Goal: Information Seeking & Learning: Learn about a topic

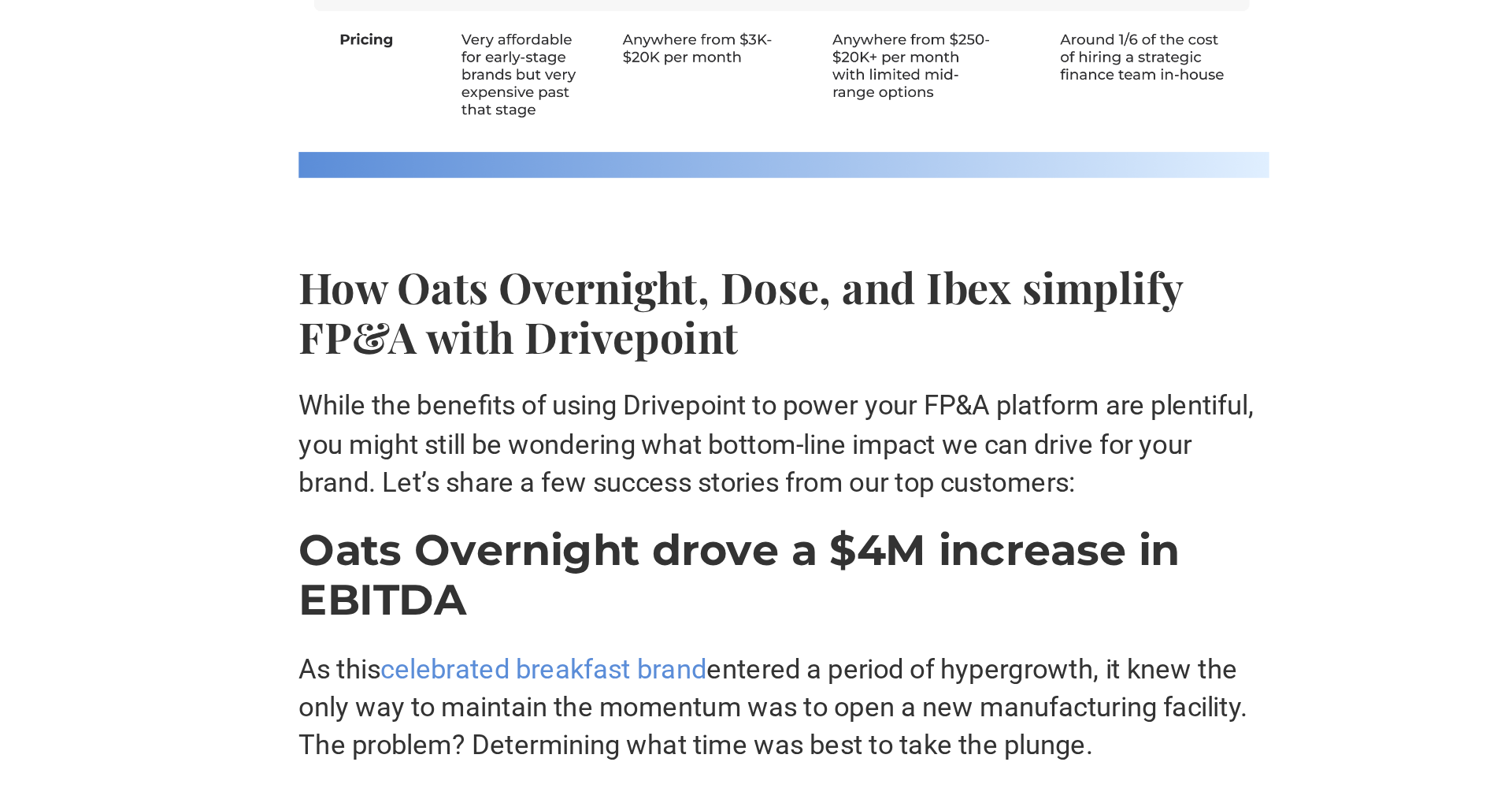
scroll to position [7106, 0]
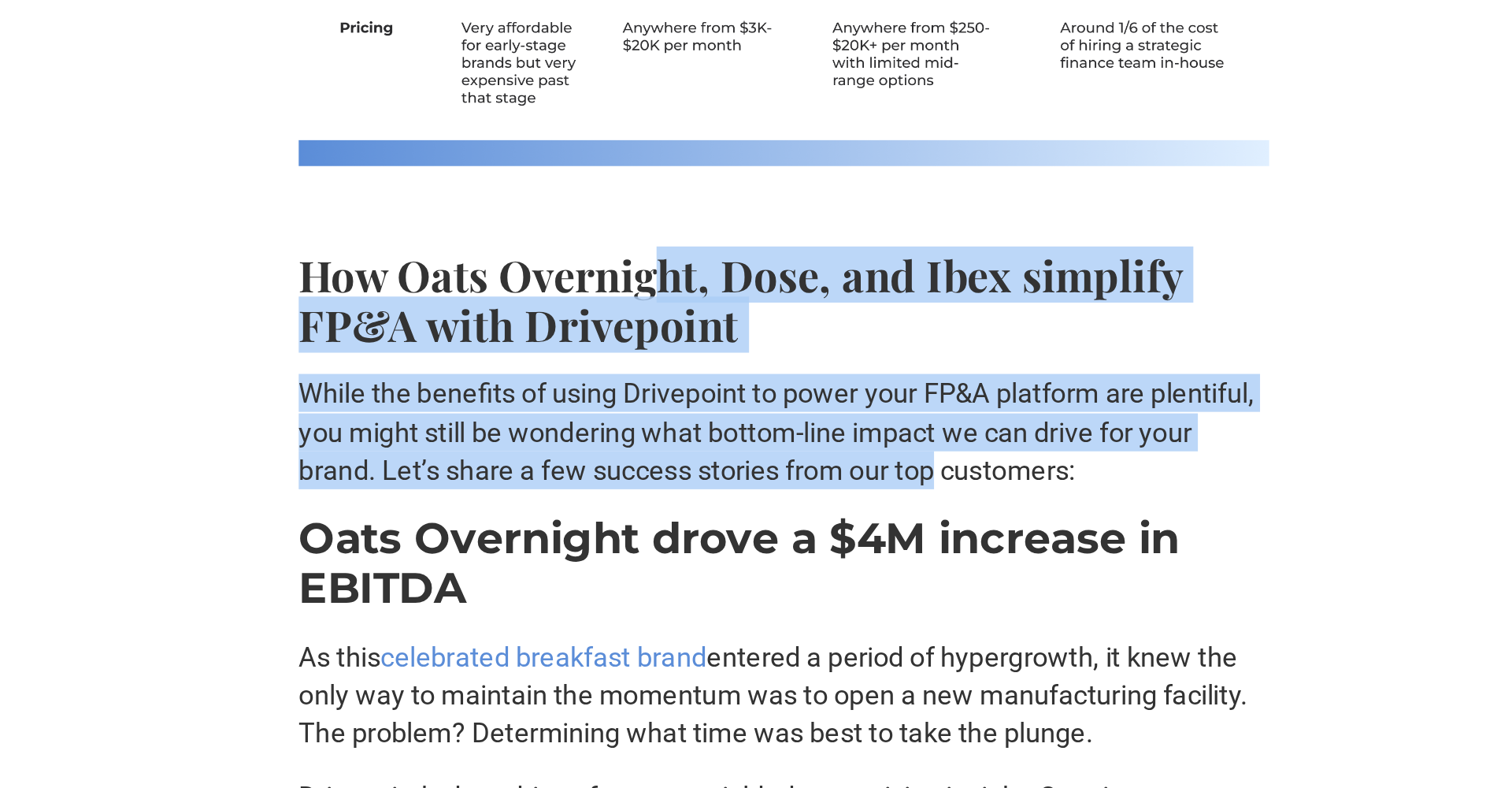
drag, startPoint x: 337, startPoint y: 101, endPoint x: 489, endPoint y: 220, distance: 193.0
click at [504, 572] on p "While the benefits of using Drivepoint to power your FP&A platform are plentifu…" at bounding box center [756, 602] width 504 height 60
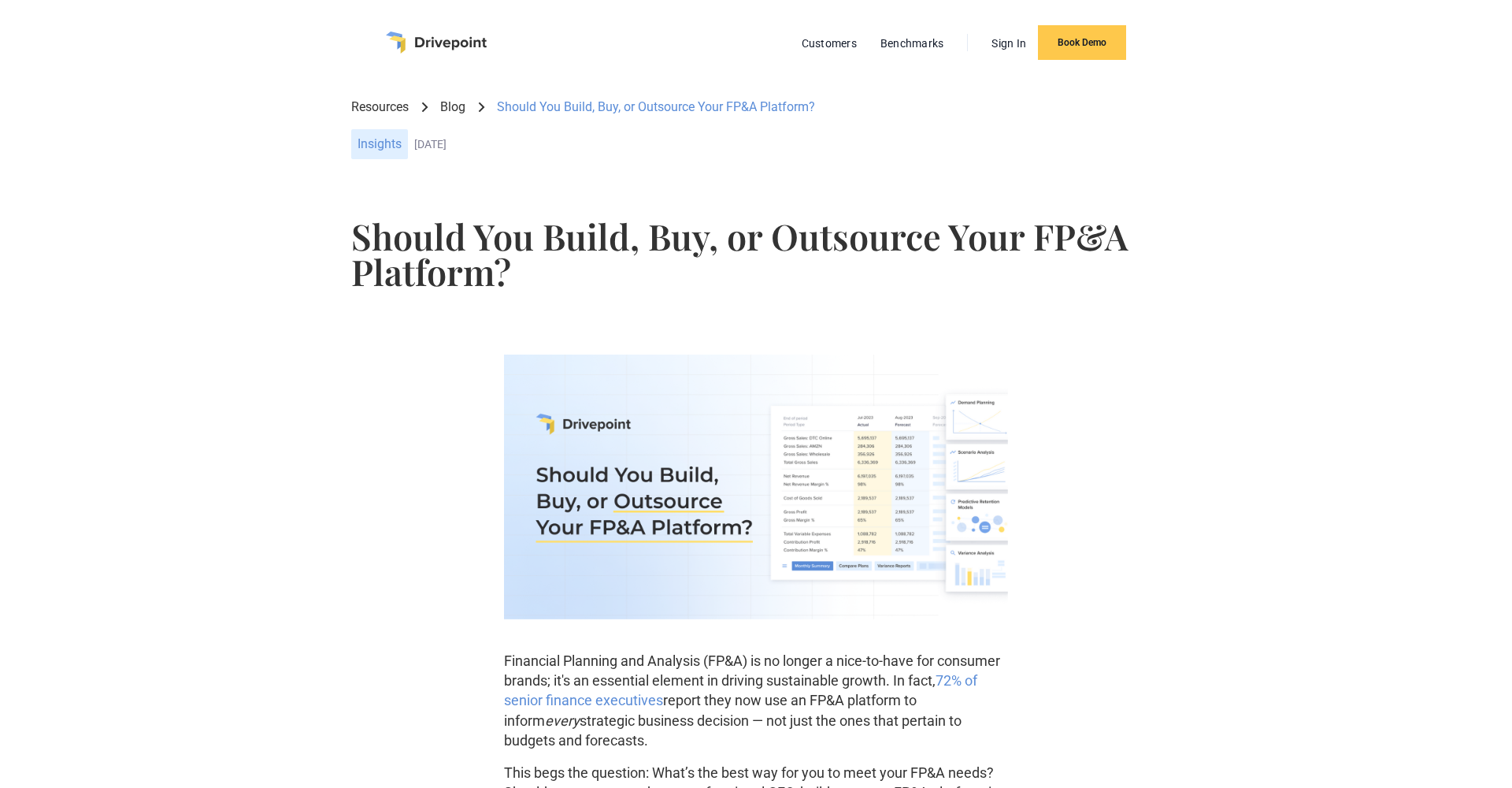
scroll to position [0, 0]
click at [456, 109] on link "Blog" at bounding box center [452, 107] width 25 height 17
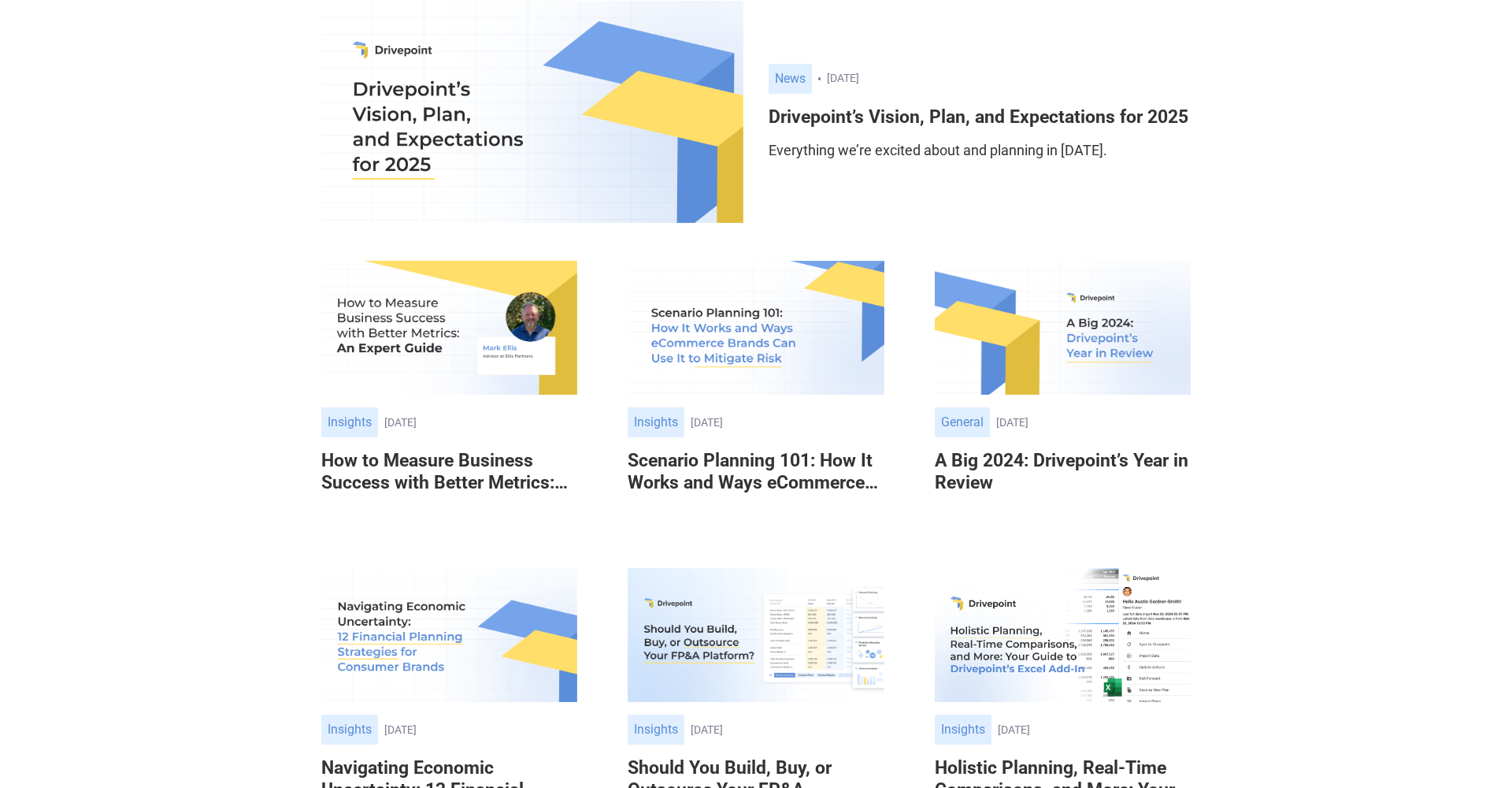
click at [533, 377] on img at bounding box center [449, 328] width 256 height 135
click at [770, 423] on div "January 2, 2024" at bounding box center [786, 423] width 193 height 13
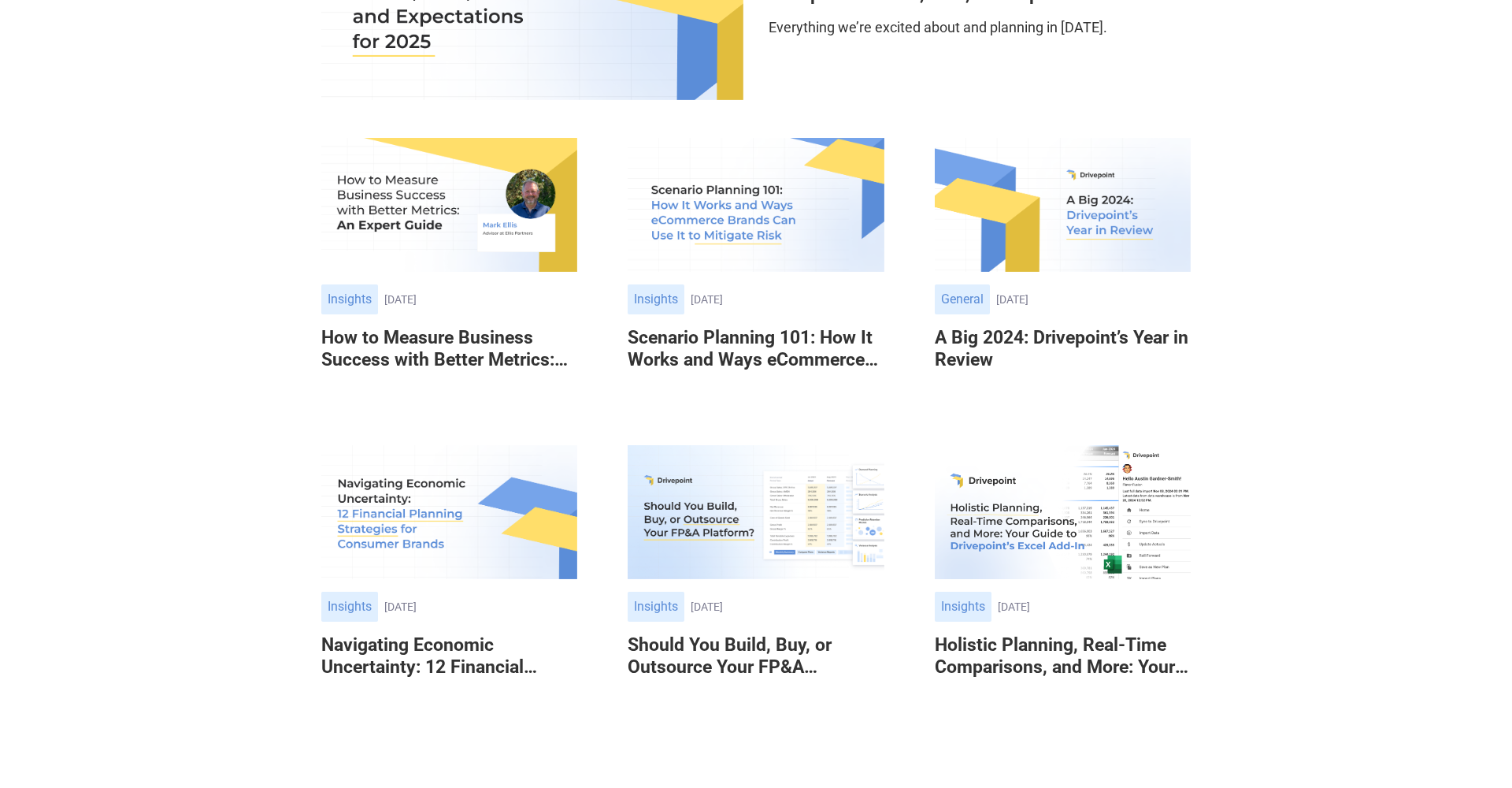
scroll to position [453, 0]
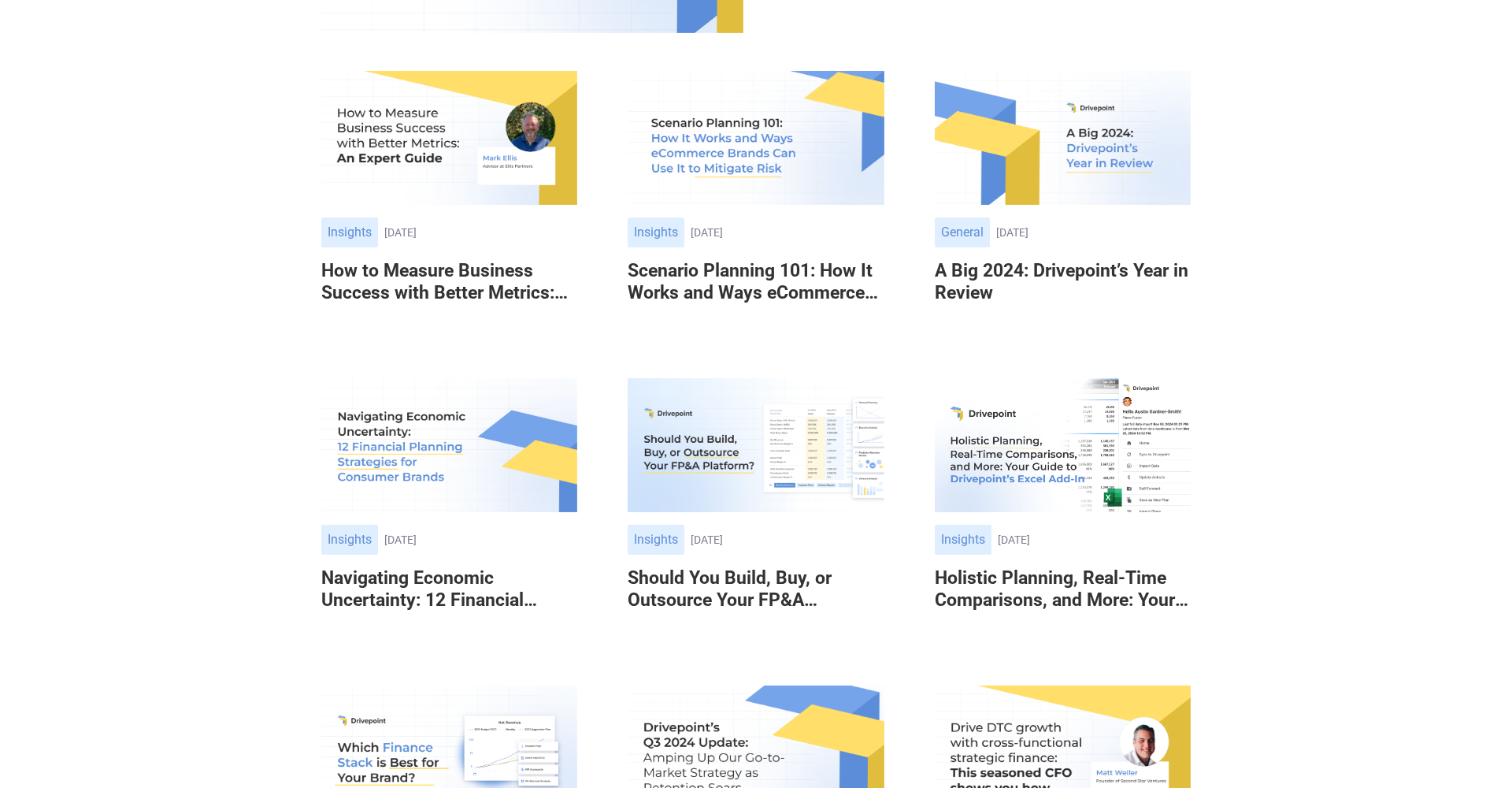
click at [377, 505] on img at bounding box center [449, 446] width 256 height 135
click at [678, 492] on img at bounding box center [755, 446] width 256 height 135
click at [976, 477] on img at bounding box center [1063, 446] width 256 height 135
click at [1031, 449] on img at bounding box center [1063, 446] width 256 height 135
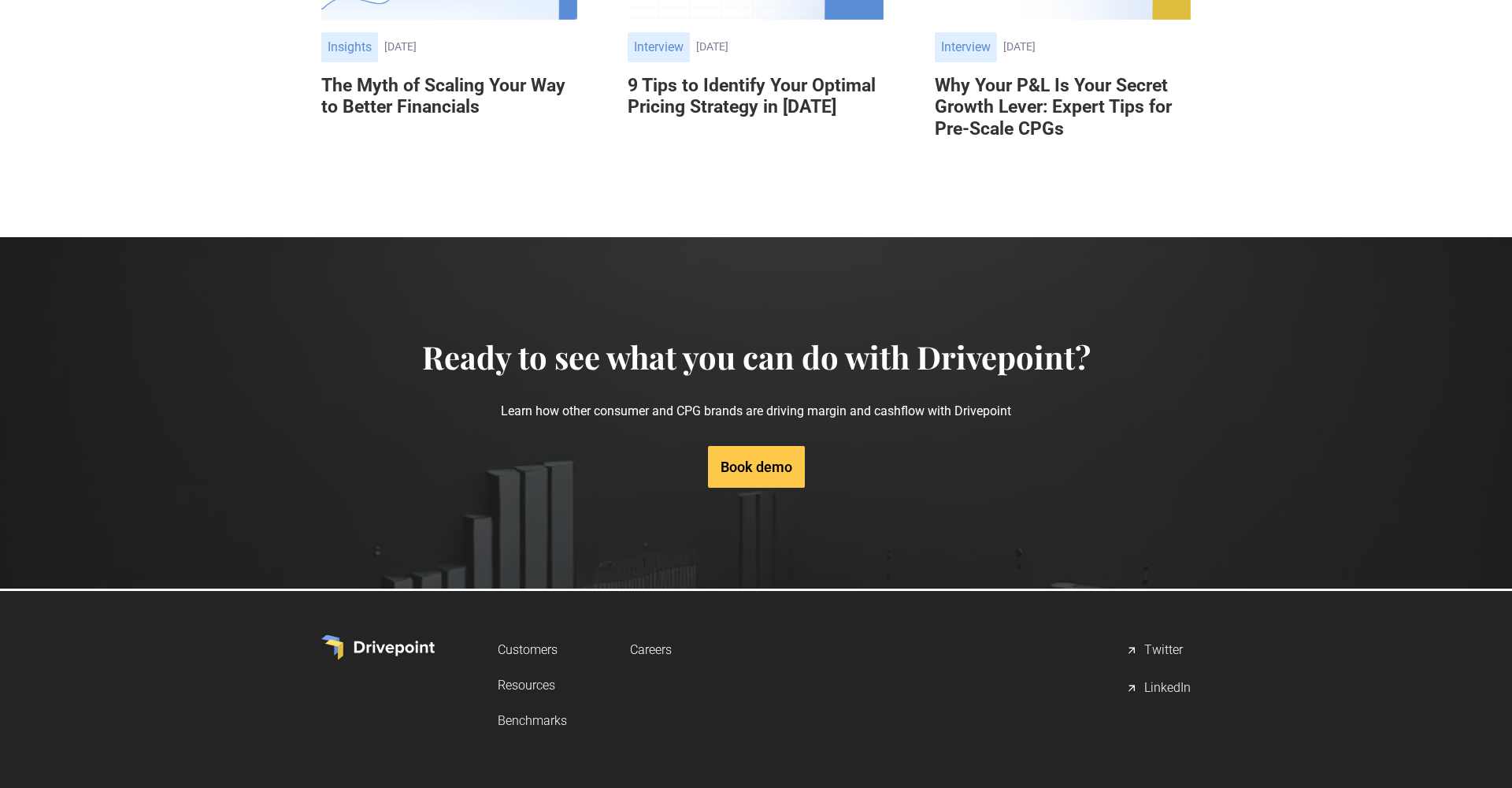
scroll to position [6906, 0]
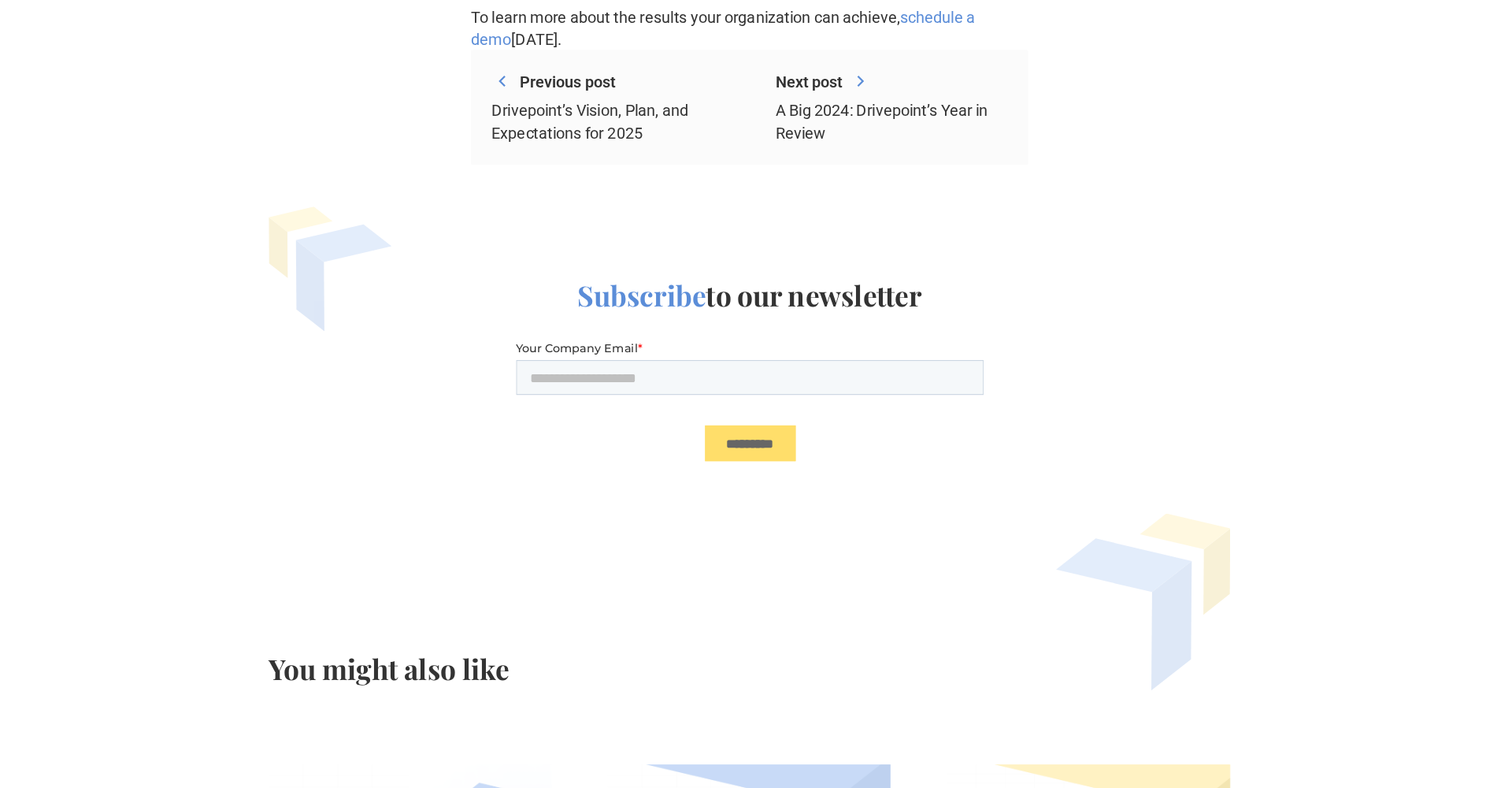
scroll to position [9768, 0]
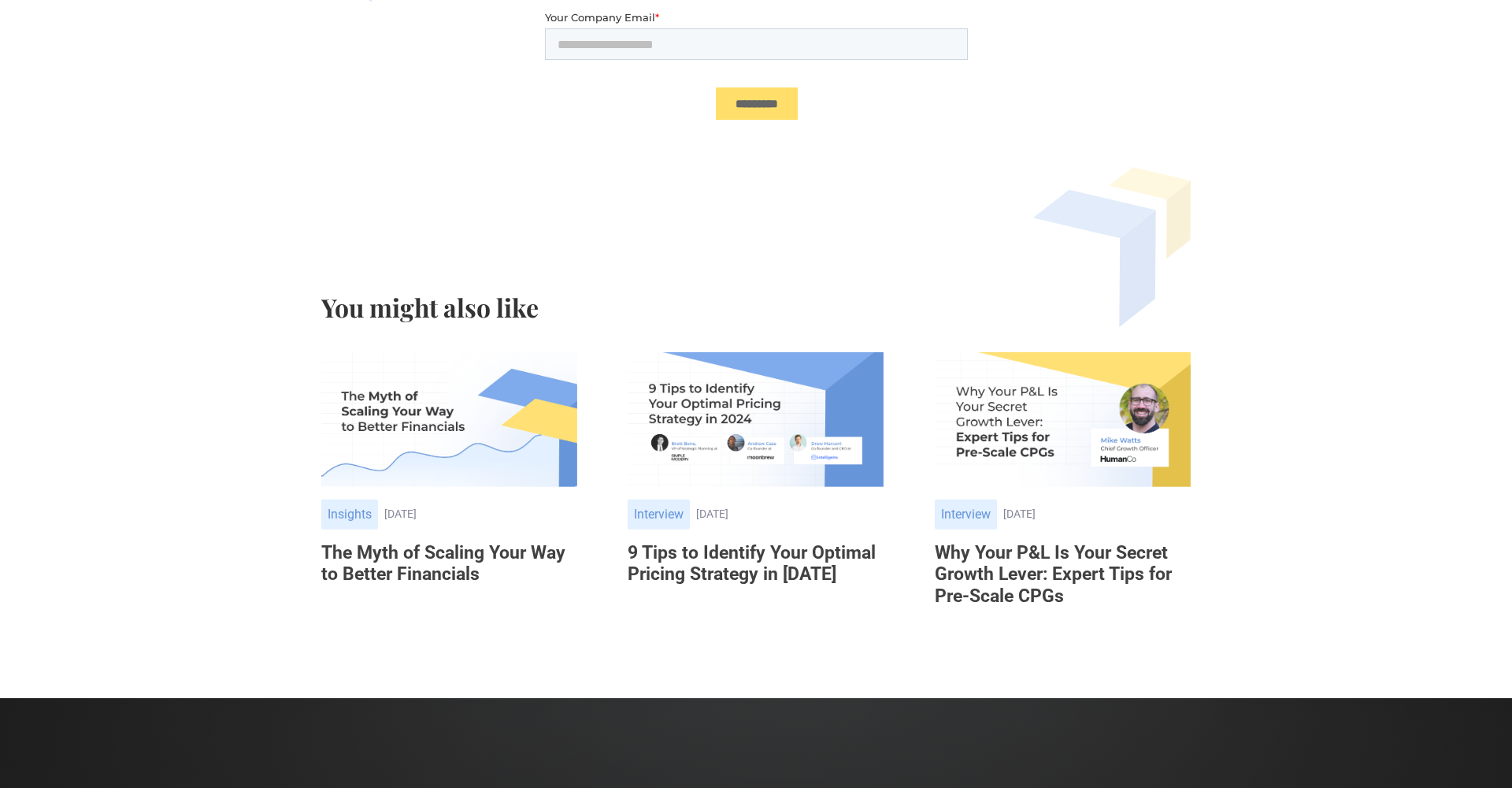
scroll to position [8704, 0]
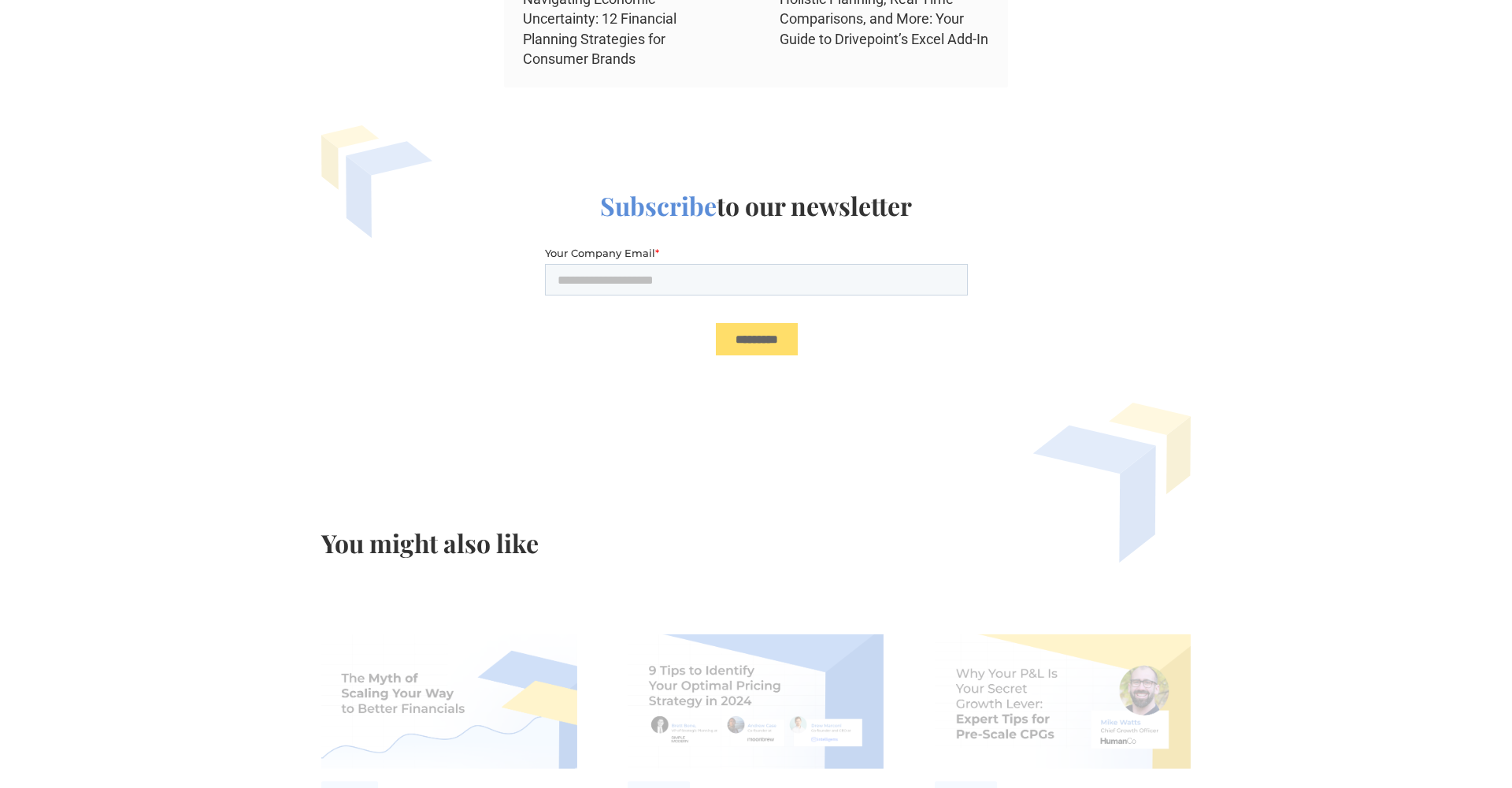
scroll to position [8800, 0]
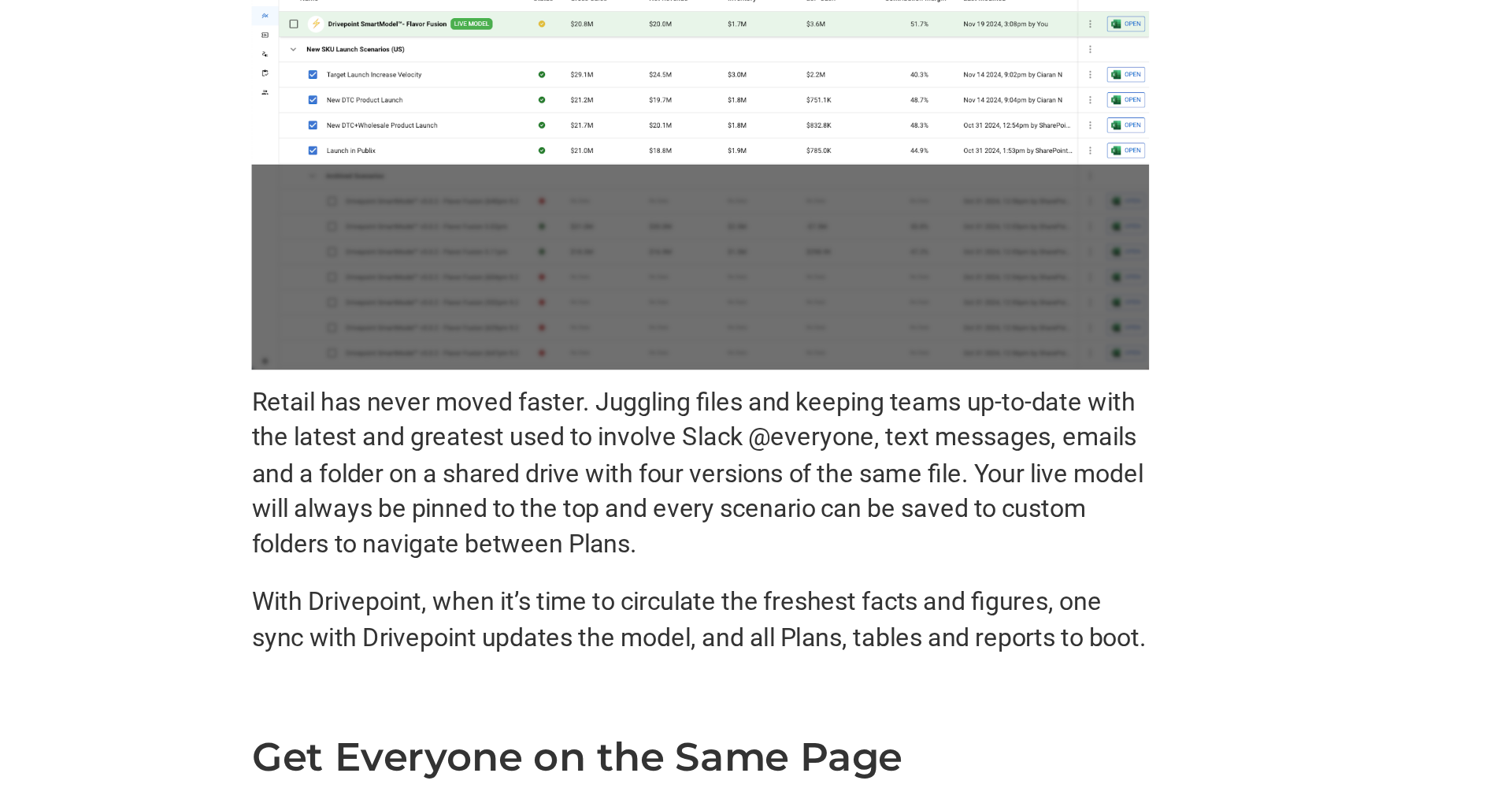
scroll to position [2075, 0]
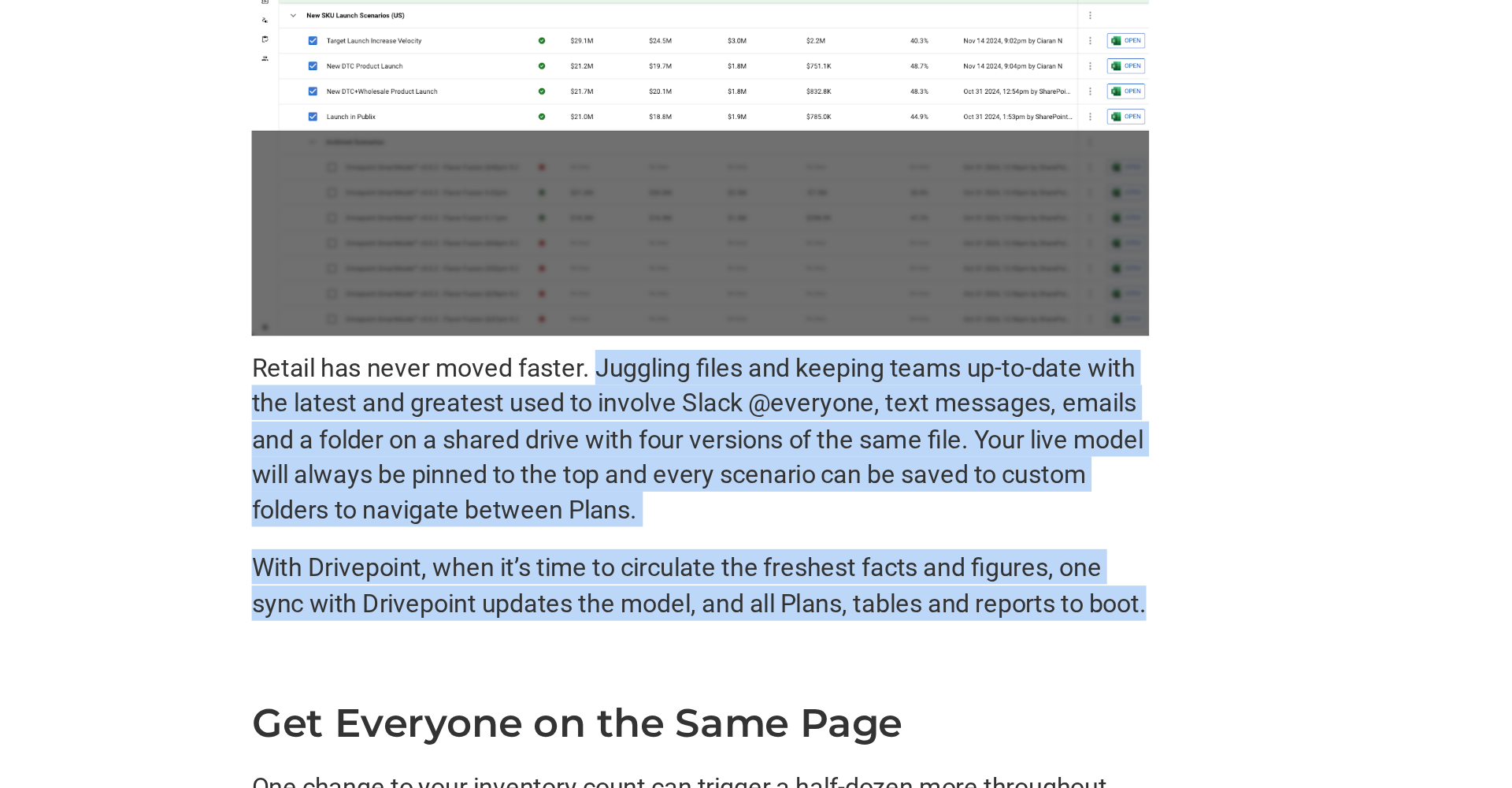
drag, startPoint x: 335, startPoint y: 198, endPoint x: 503, endPoint y: 352, distance: 227.9
click at [504, 352] on div "Holistic Planning, Real-Time Comparisons, and More: Your Guide to Drivepoint’s …" at bounding box center [756, 516] width 504 height 3882
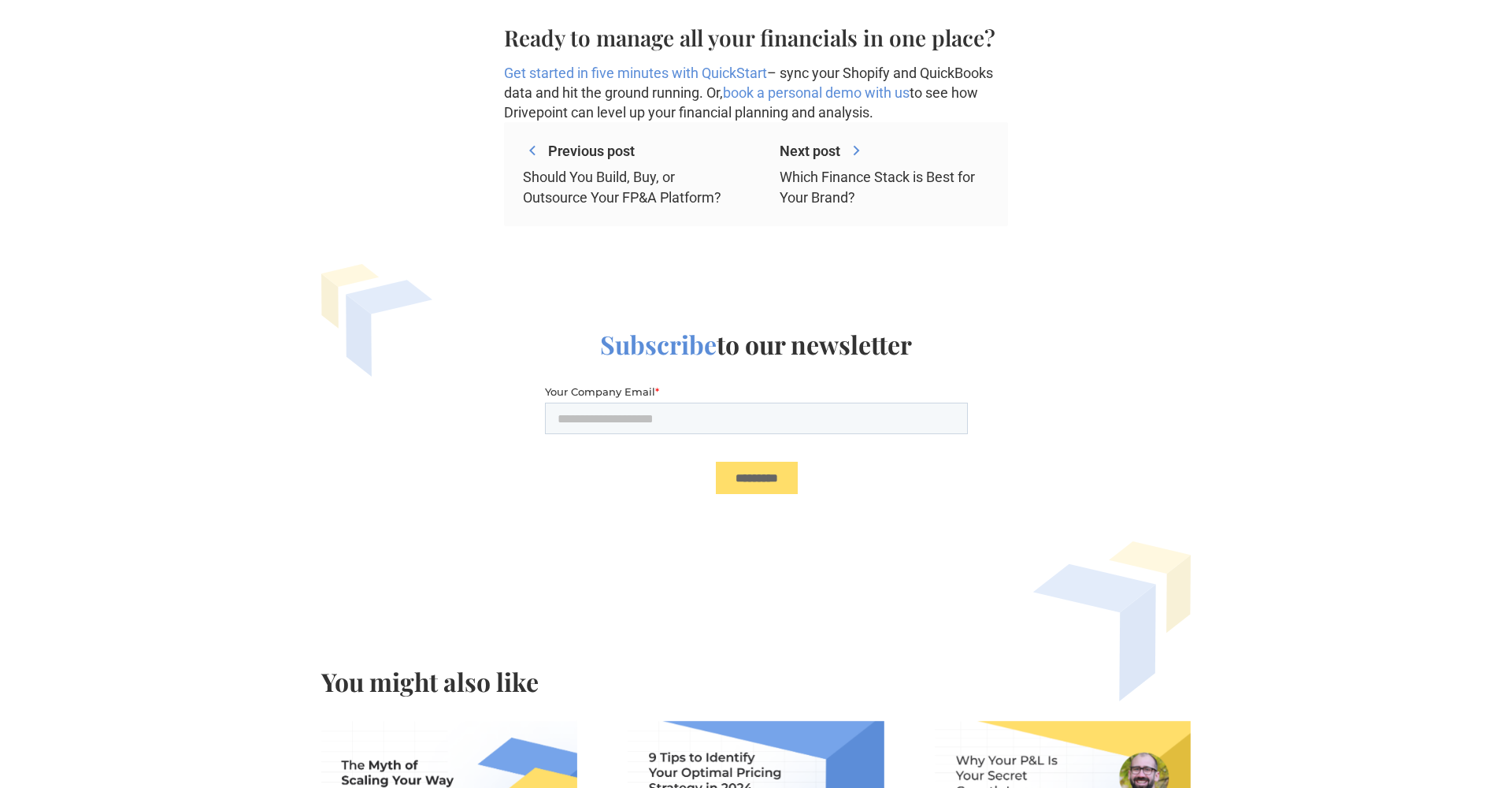
scroll to position [3781, 0]
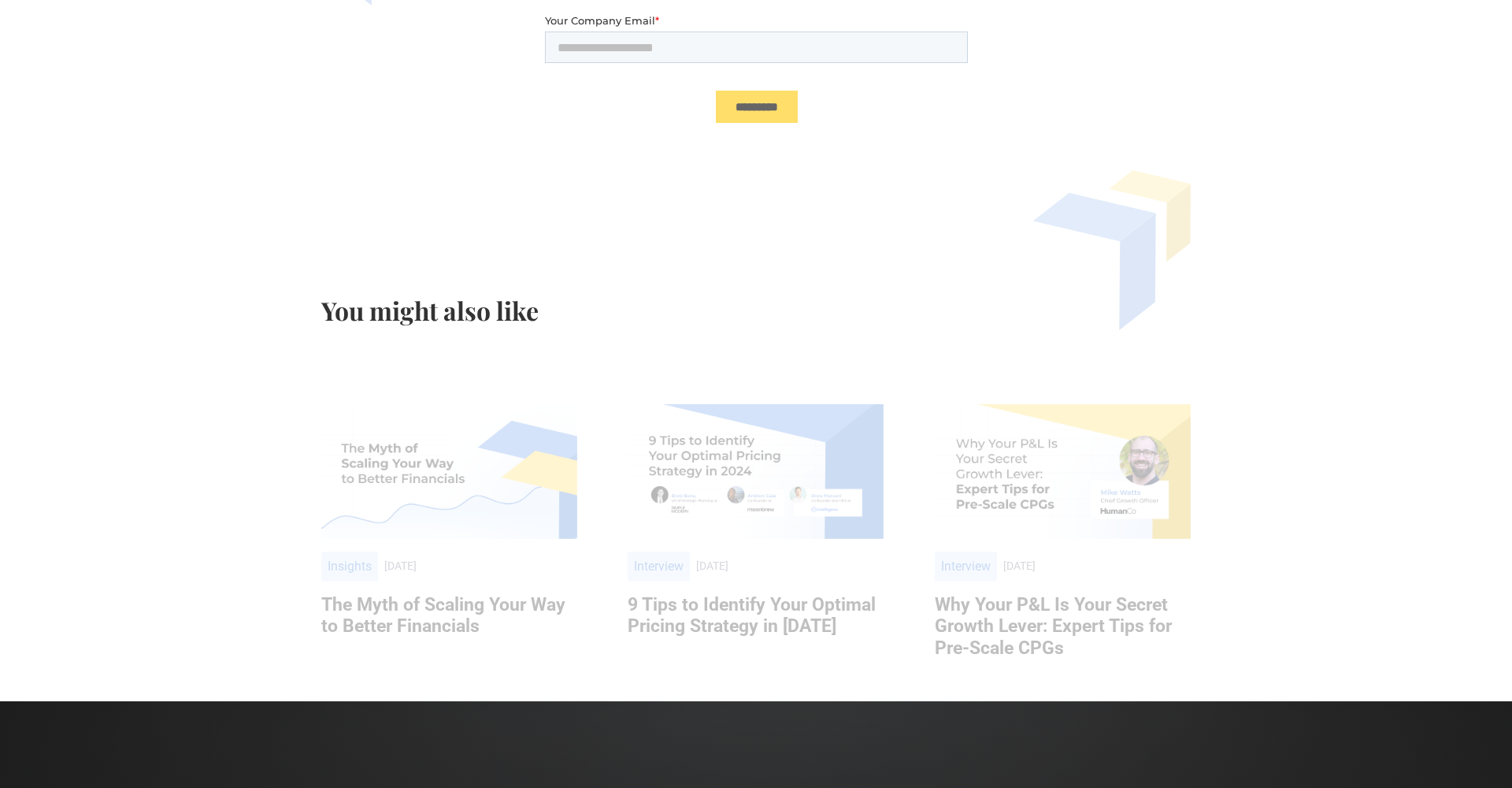
scroll to position [4818, 0]
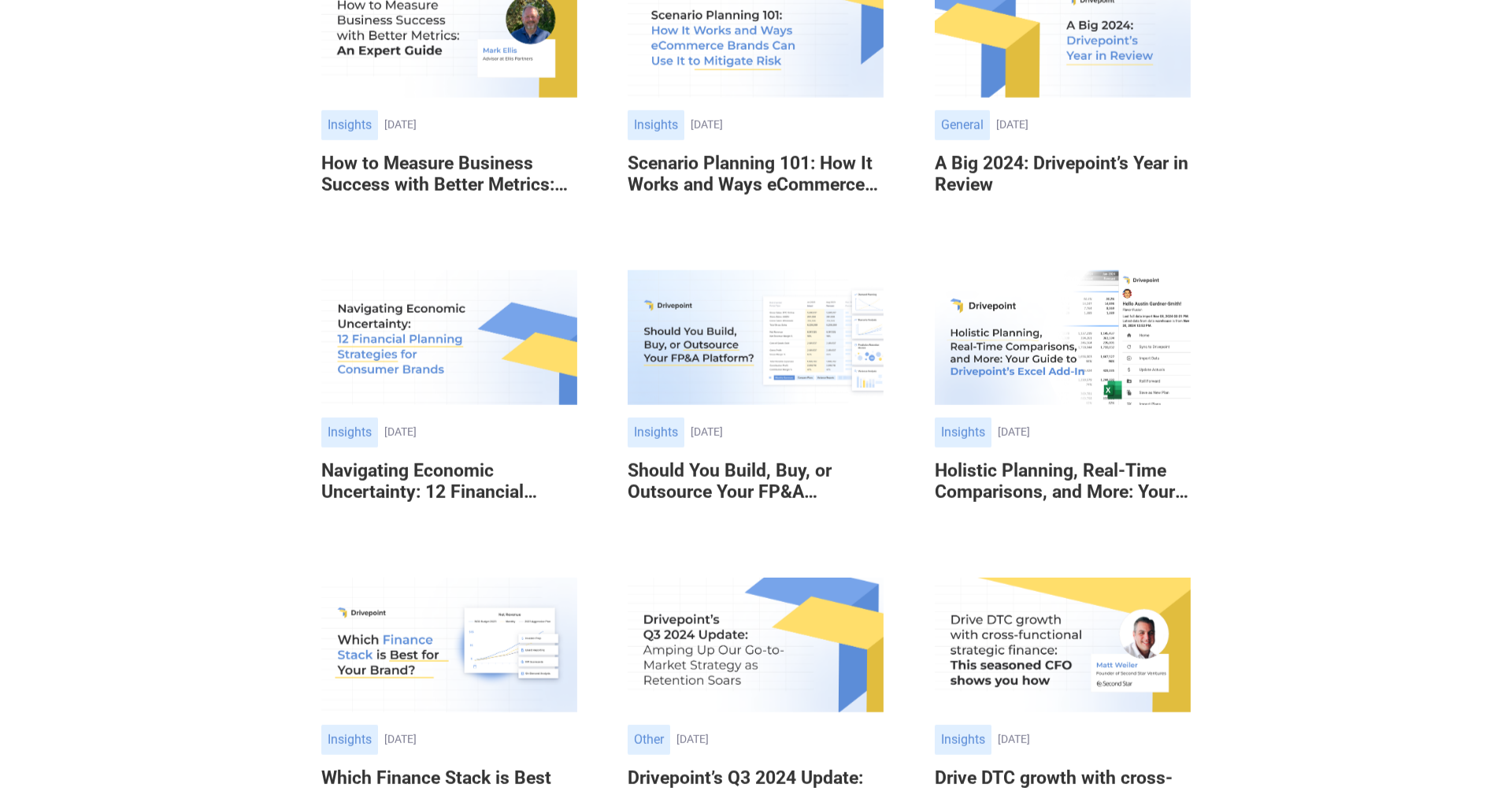
scroll to position [576, 0]
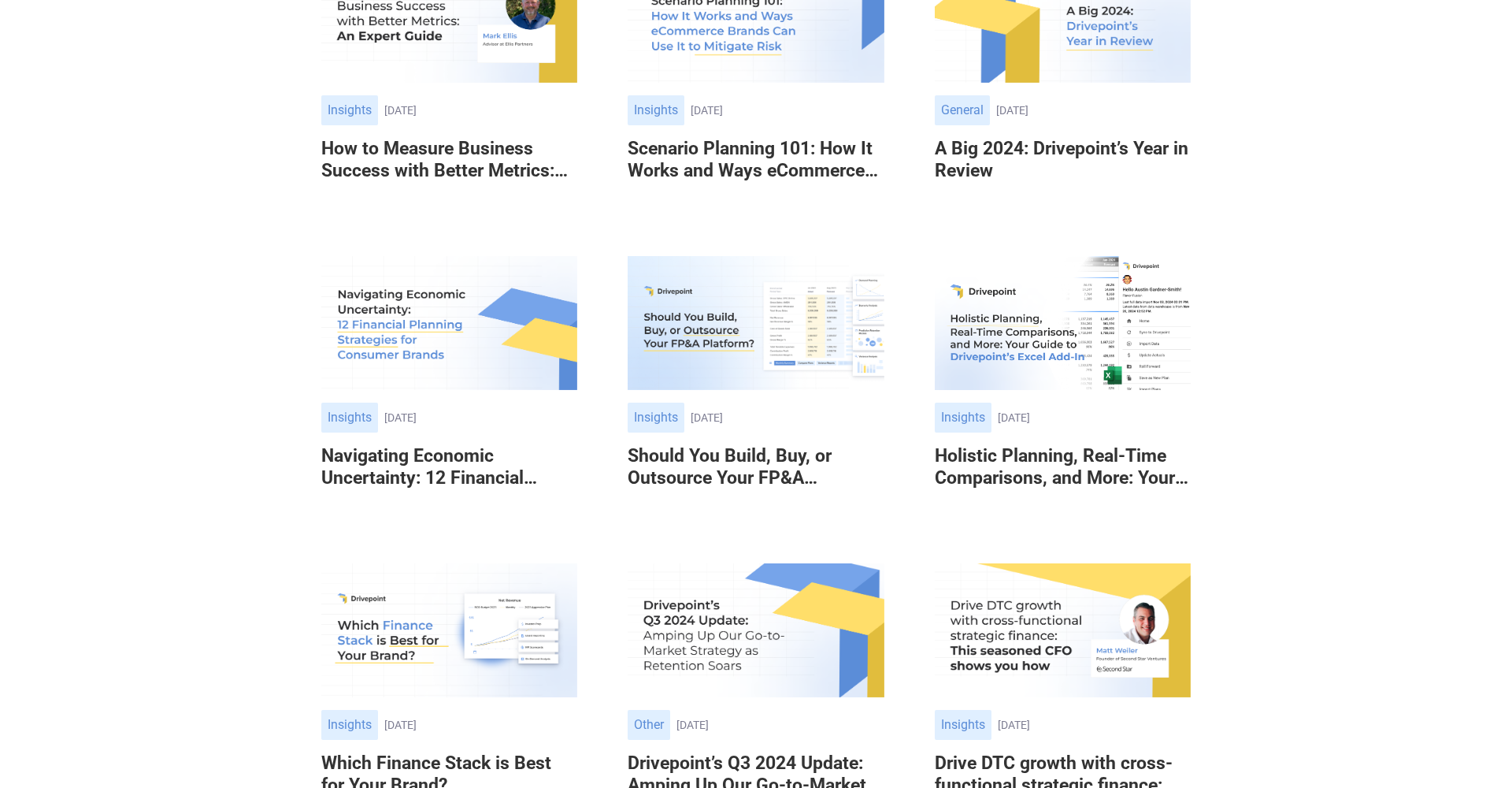
click at [467, 606] on img at bounding box center [449, 630] width 256 height 135
click at [468, 626] on img at bounding box center [449, 630] width 256 height 135
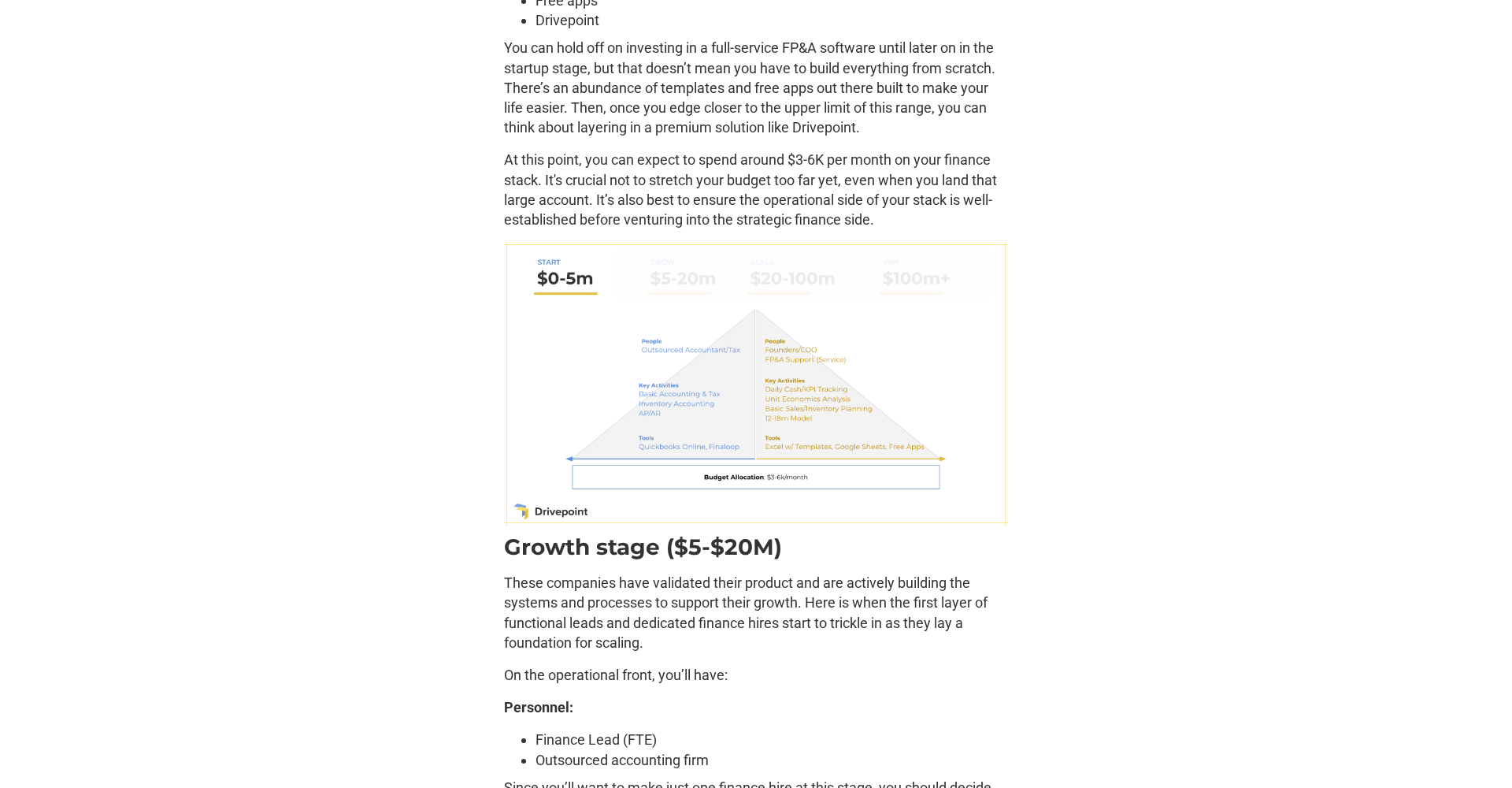
scroll to position [3610, 0]
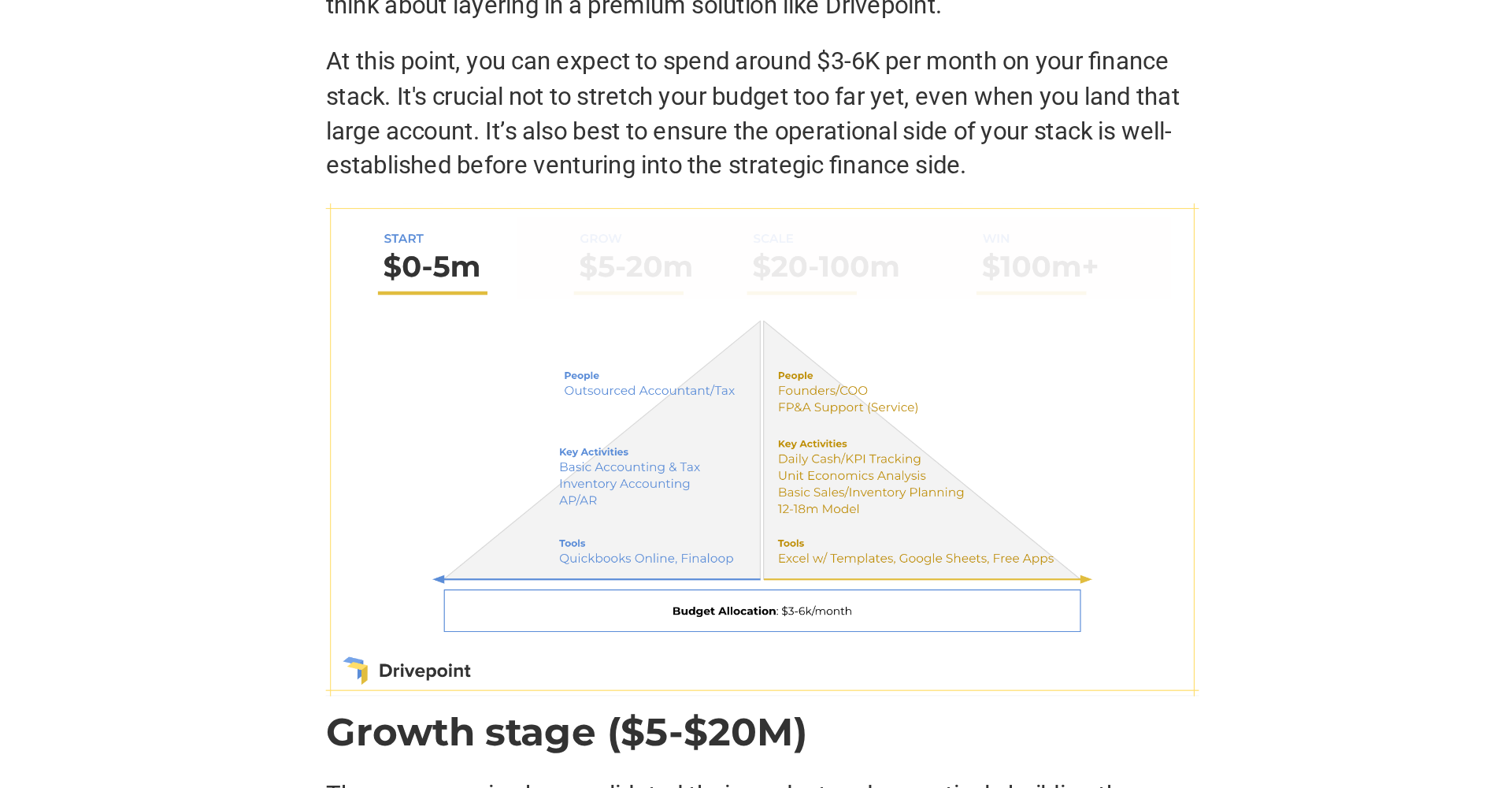
click at [504, 450] on img at bounding box center [756, 592] width 504 height 285
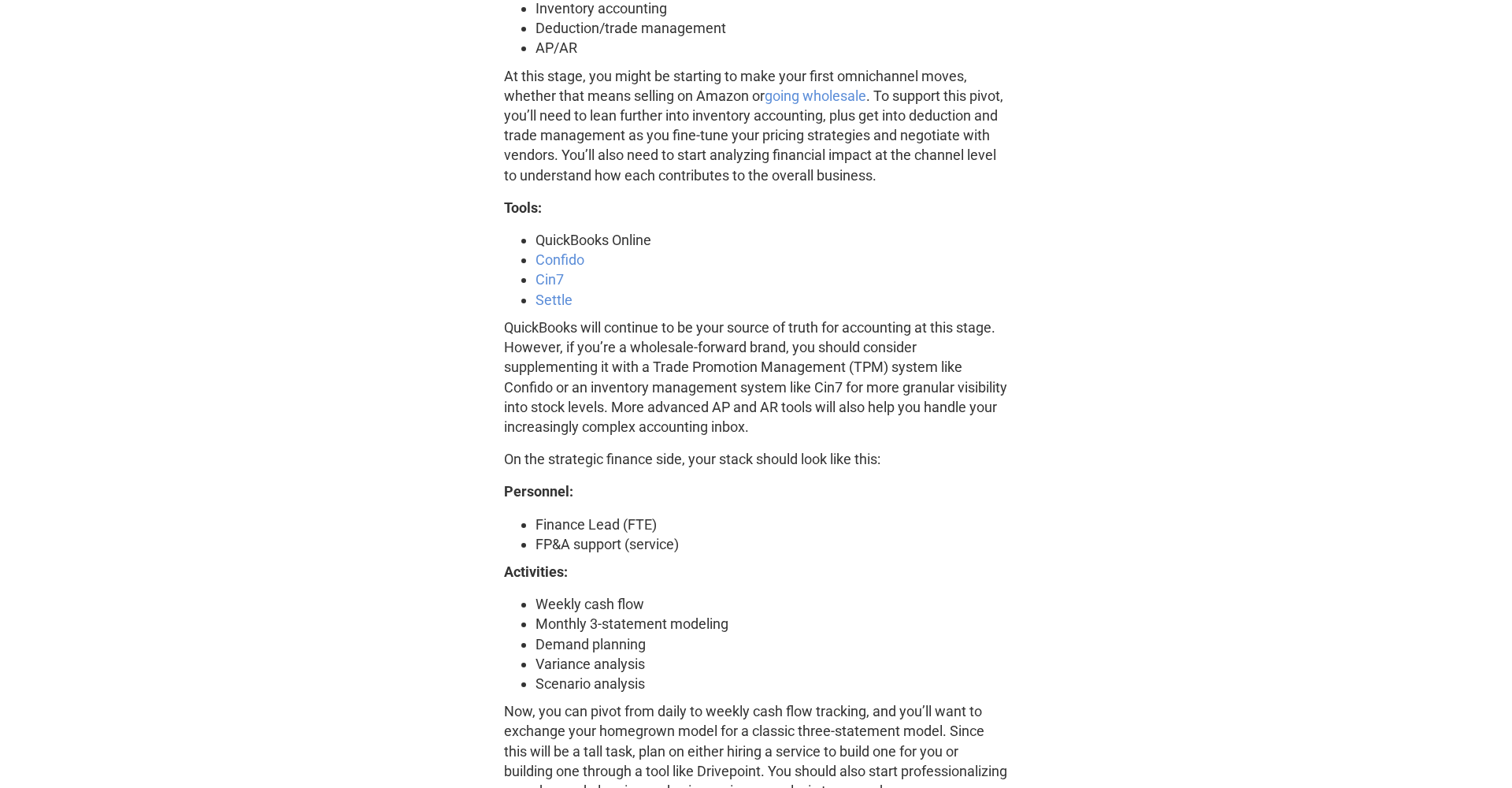
scroll to position [4657, 0]
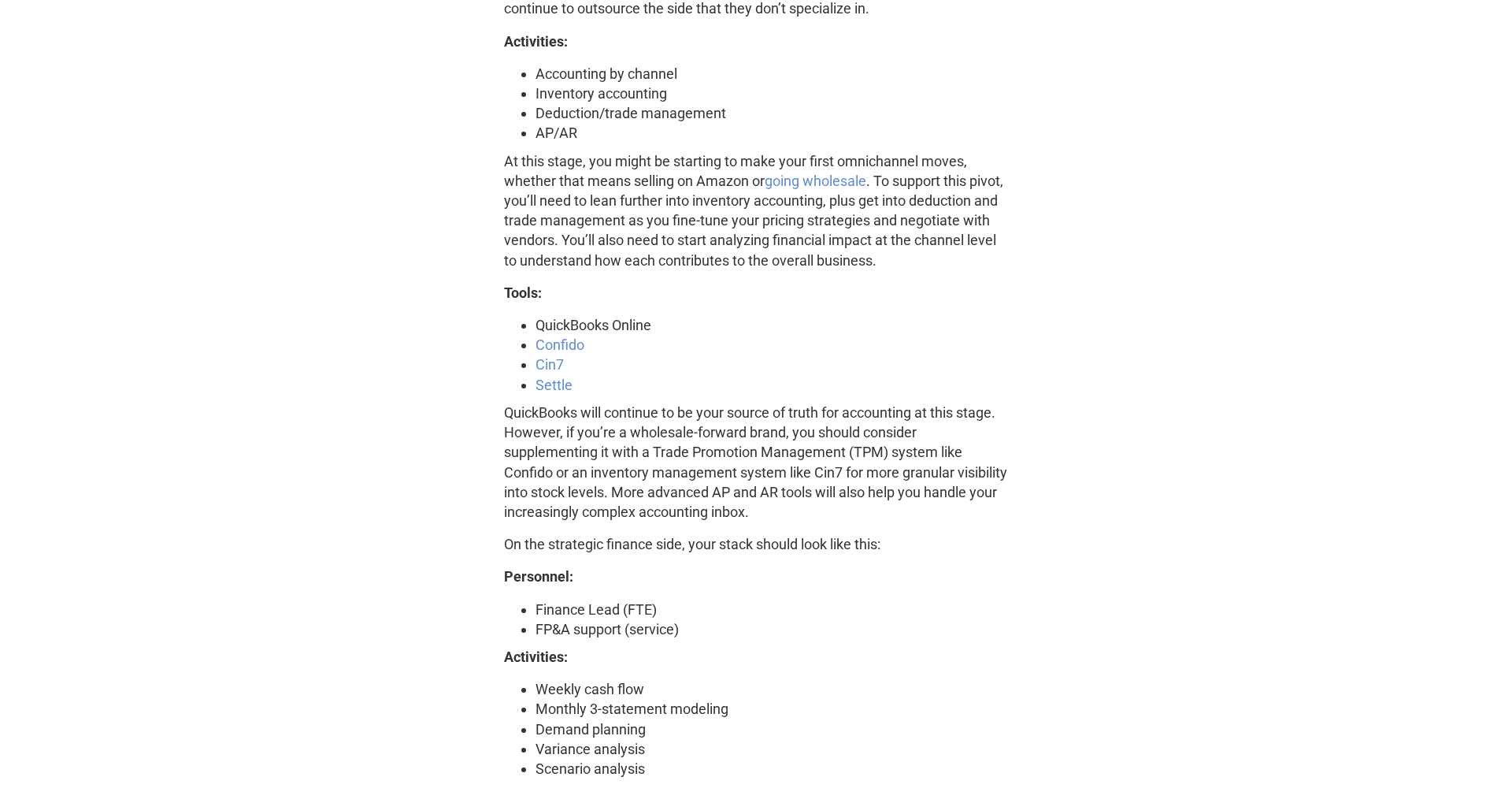
click at [554, 356] on link "Cin7" at bounding box center [550, 364] width 29 height 17
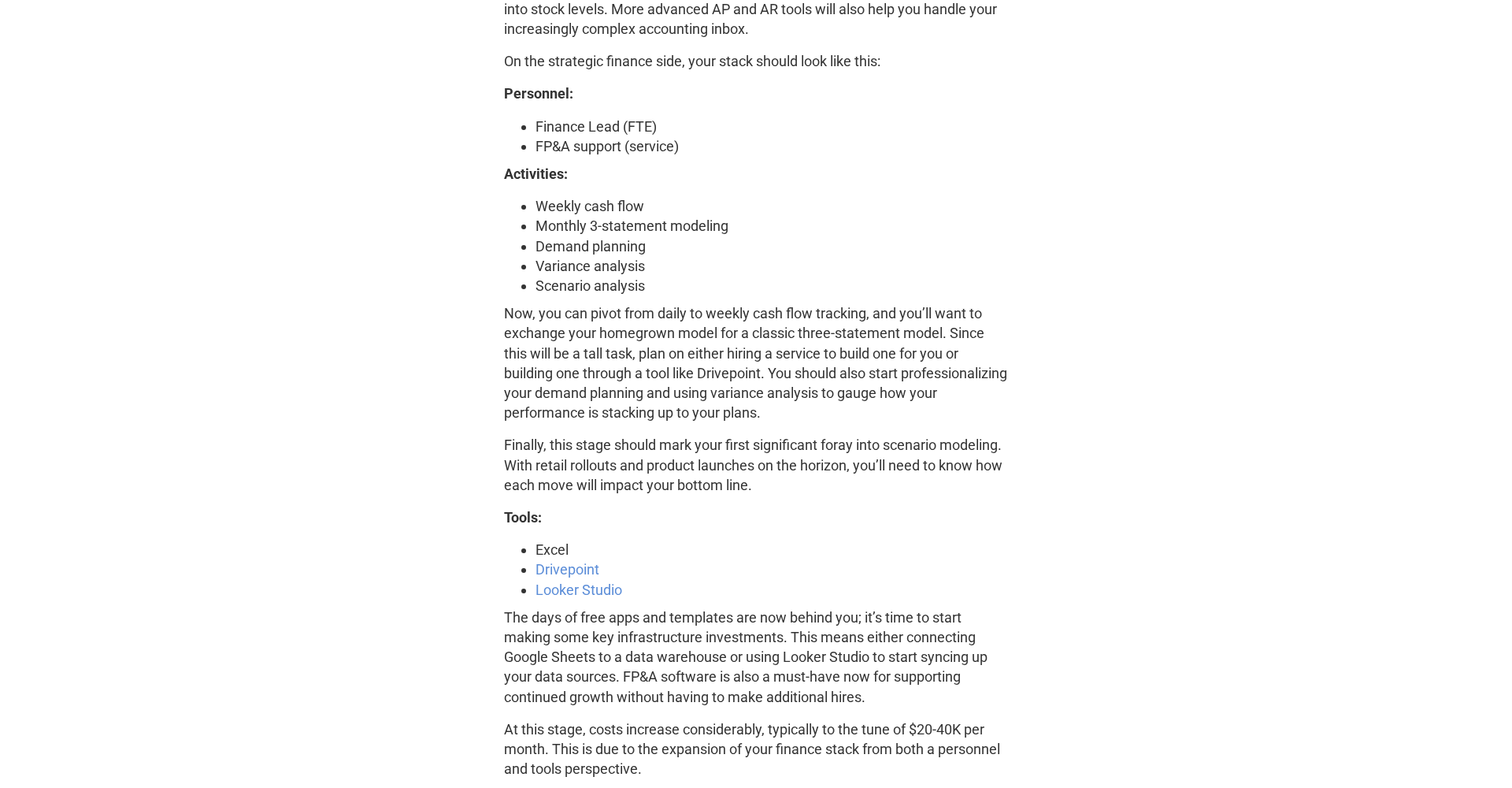
scroll to position [5132, 0]
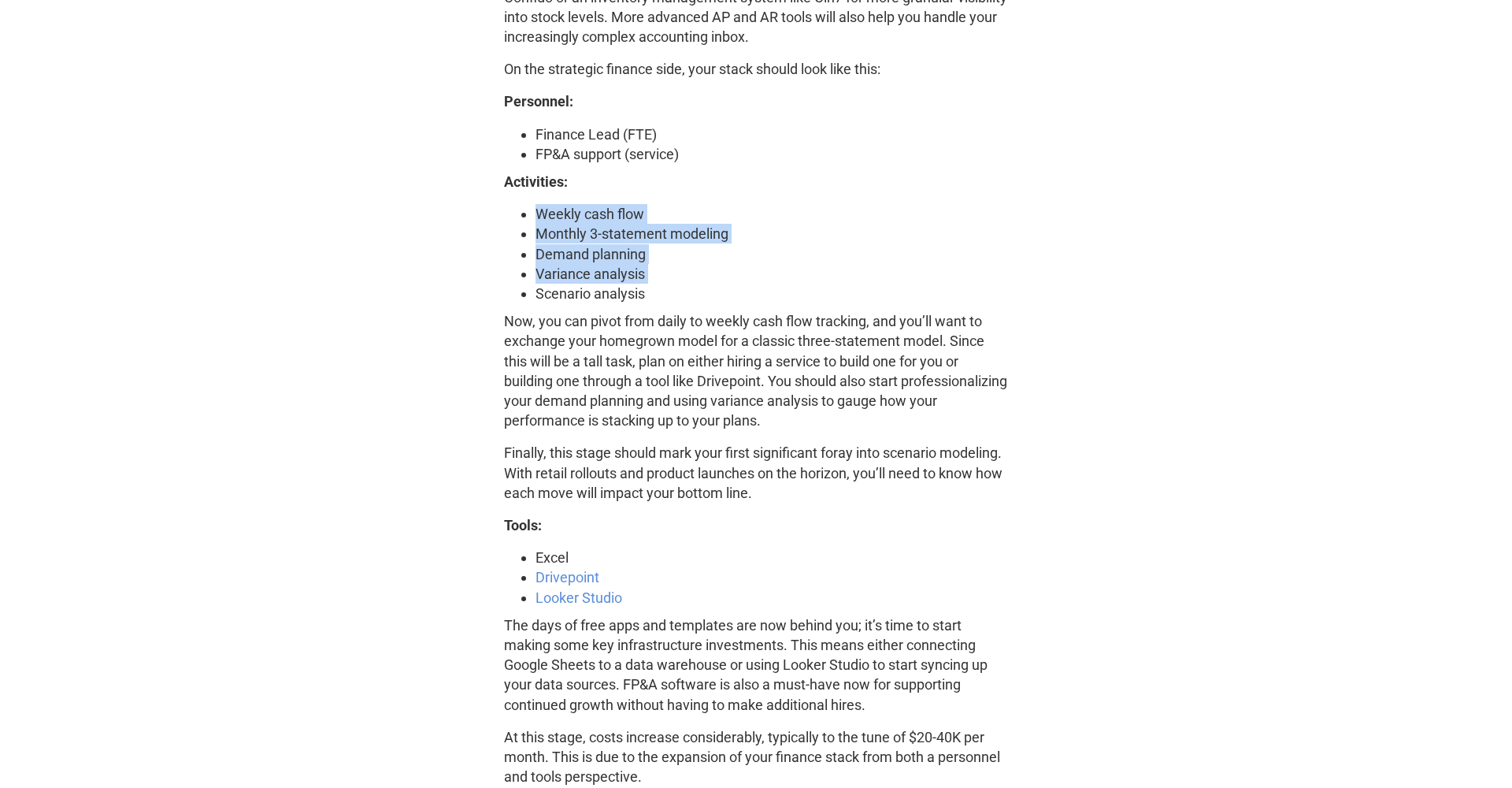
drag, startPoint x: 533, startPoint y: 185, endPoint x: 640, endPoint y: 271, distance: 137.3
click at [636, 266] on ul "Weekly cash flow Monthly 3-statement modeling Demand planning Variance analysis…" at bounding box center [756, 253] width 504 height 99
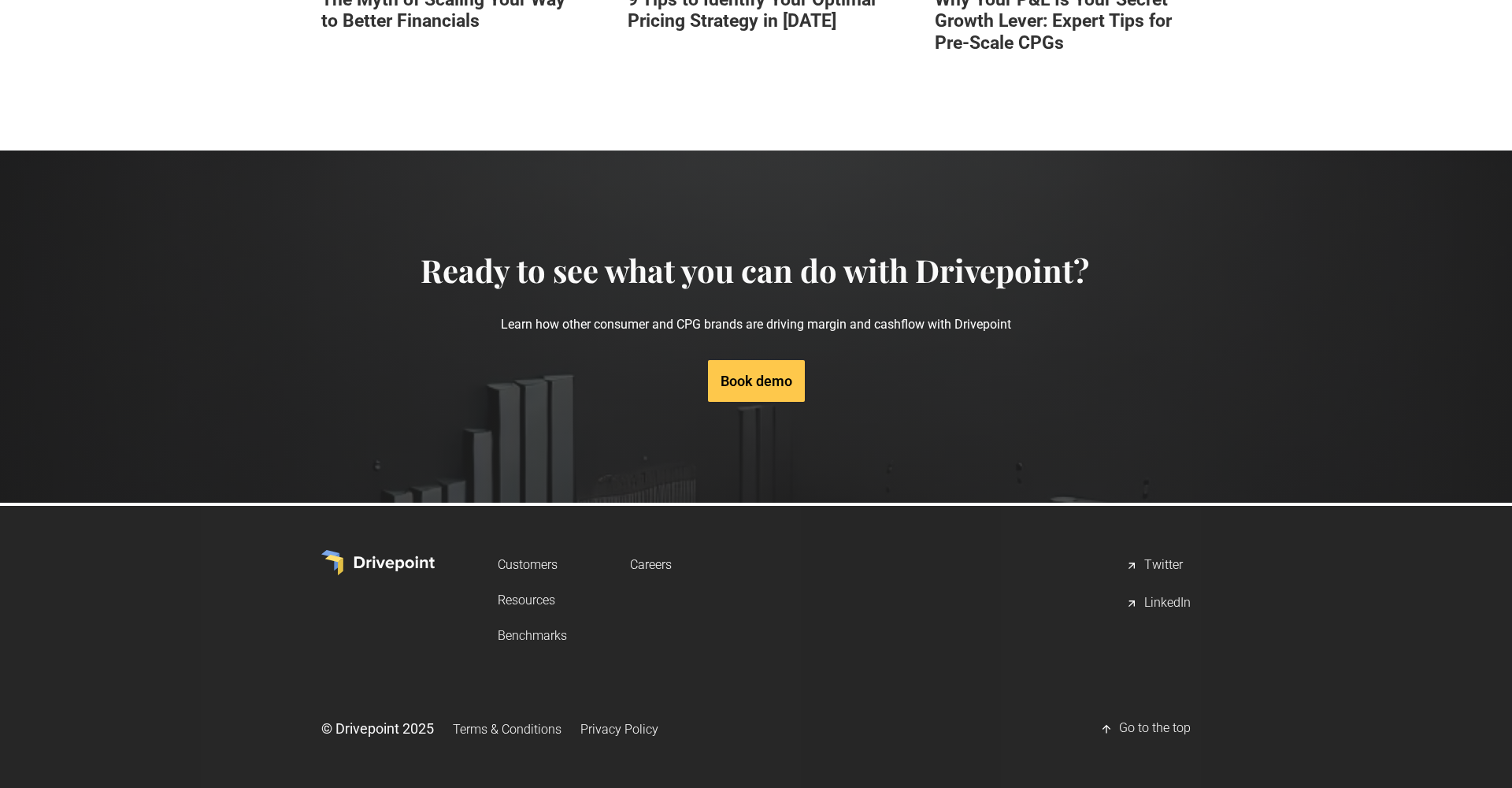
scroll to position [11879, 0]
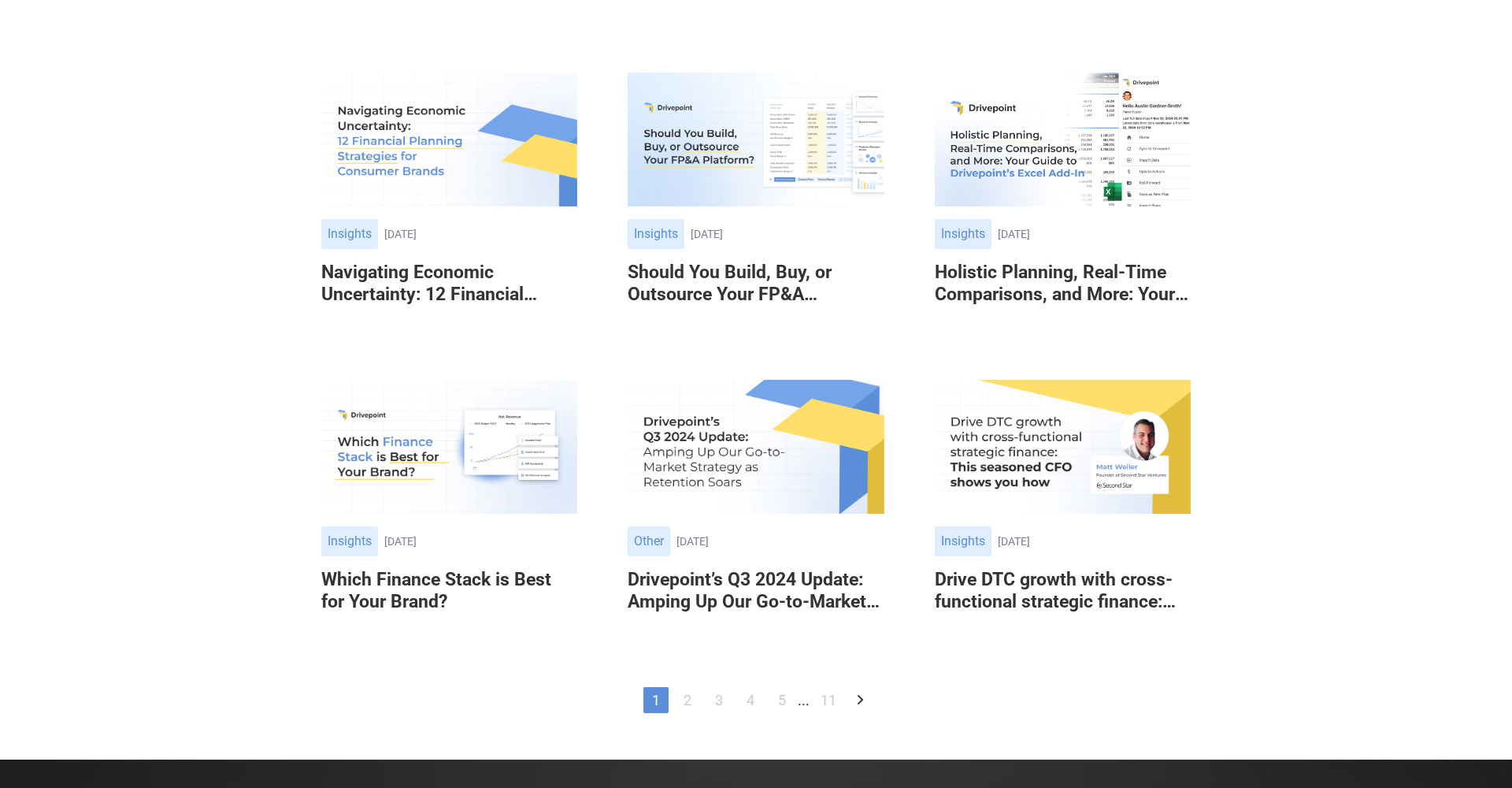
scroll to position [784, 0]
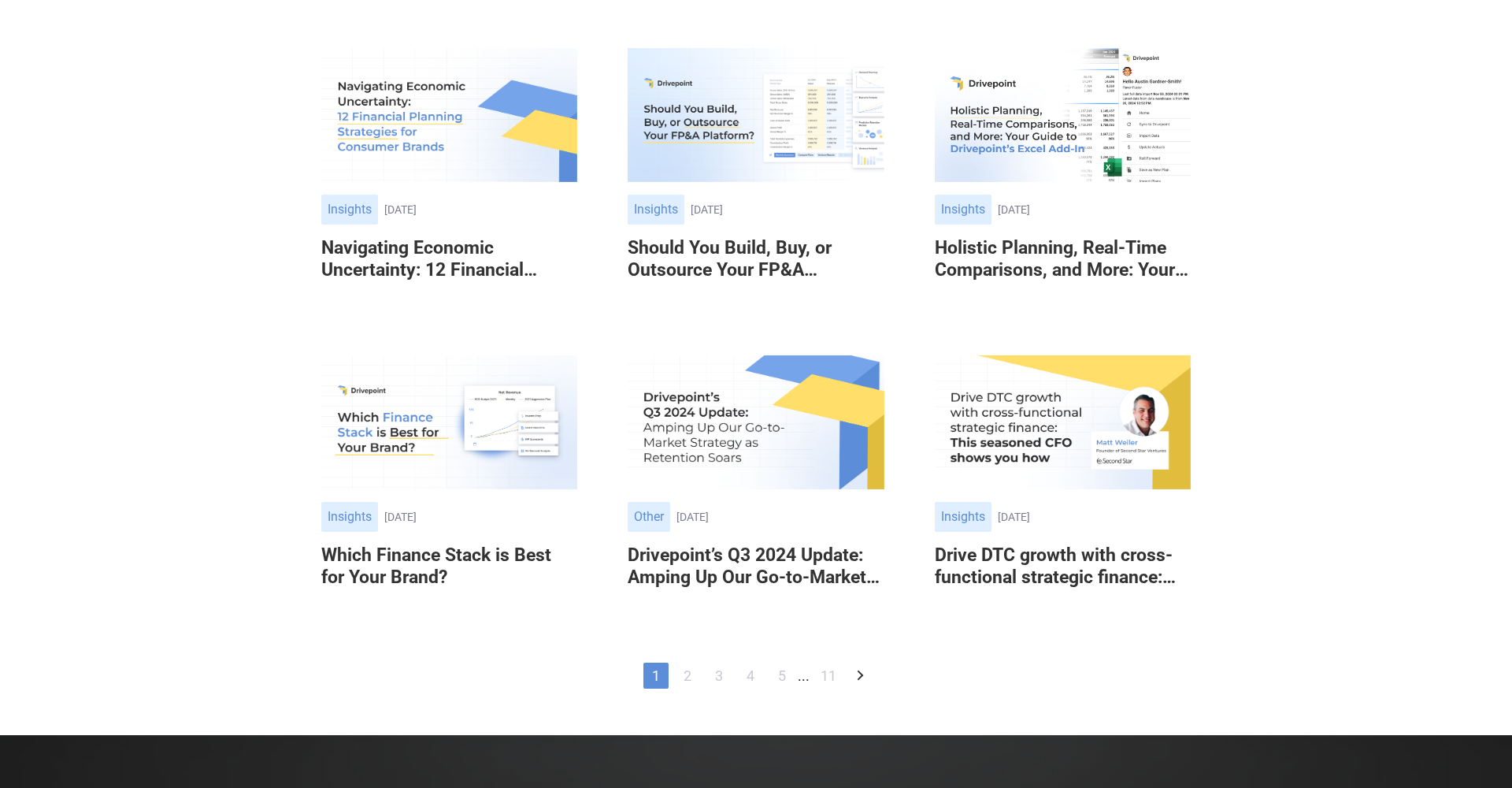
click at [423, 526] on link "Other Insights November 20, 2024 November 20, 2024 Which Finance Stack is Best …" at bounding box center [449, 484] width 256 height 257
click at [684, 490] on img at bounding box center [755, 423] width 256 height 135
click at [735, 490] on img at bounding box center [755, 423] width 256 height 135
click at [1030, 441] on img at bounding box center [1063, 423] width 256 height 135
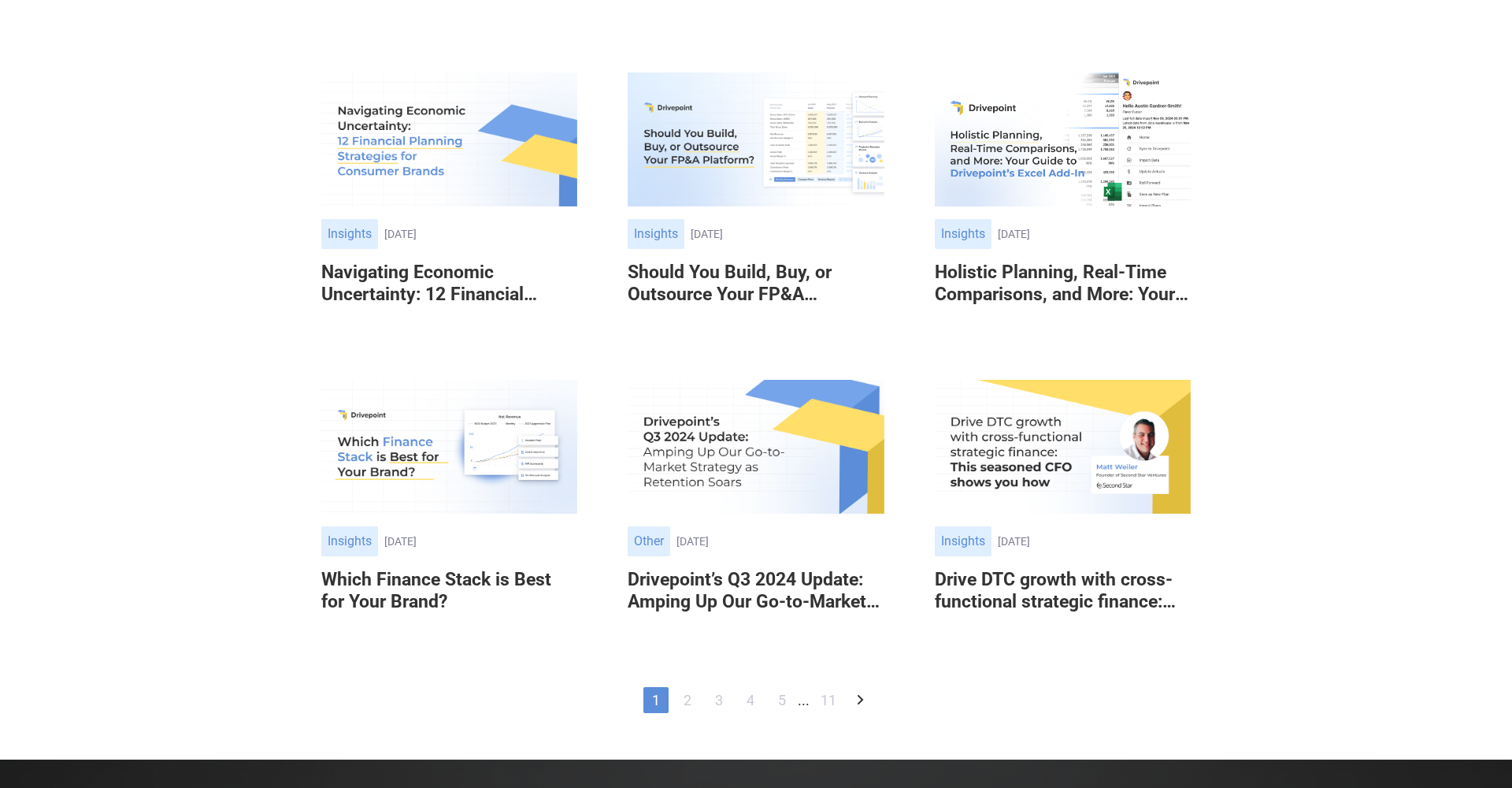
scroll to position [802, 0]
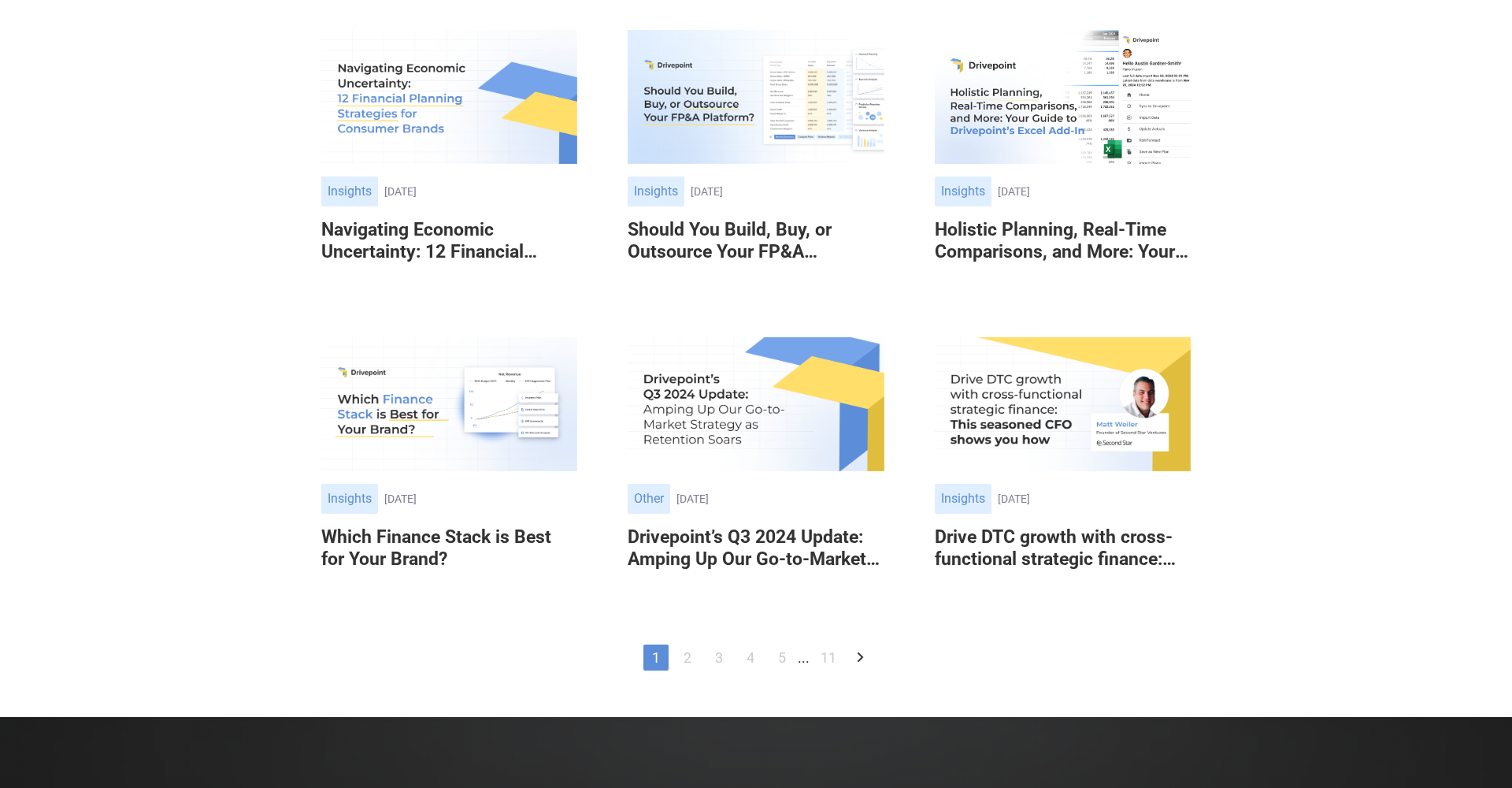
click at [517, 472] on img at bounding box center [449, 404] width 256 height 135
click at [1075, 469] on img at bounding box center [1063, 404] width 256 height 135
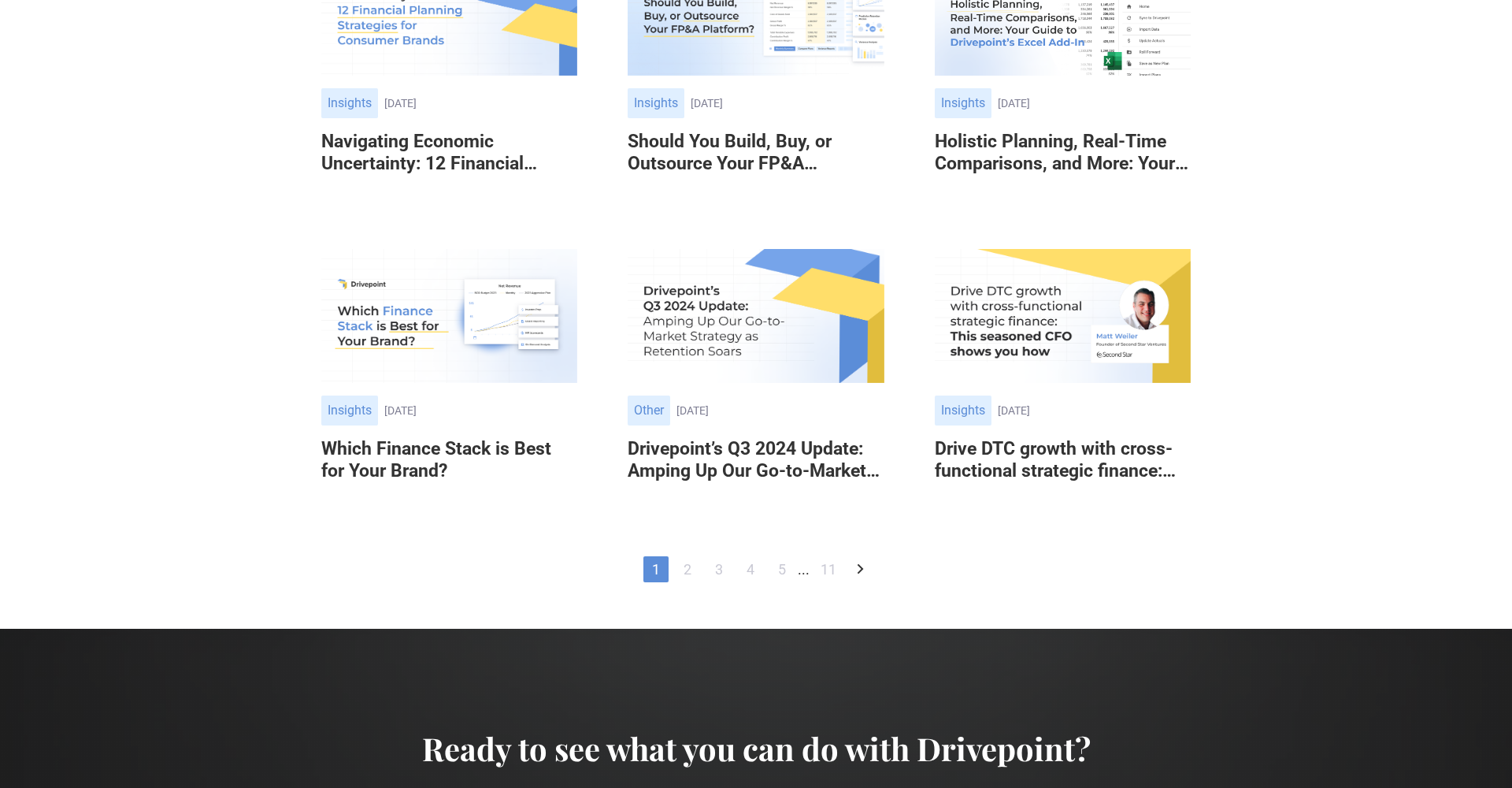
scroll to position [965, 0]
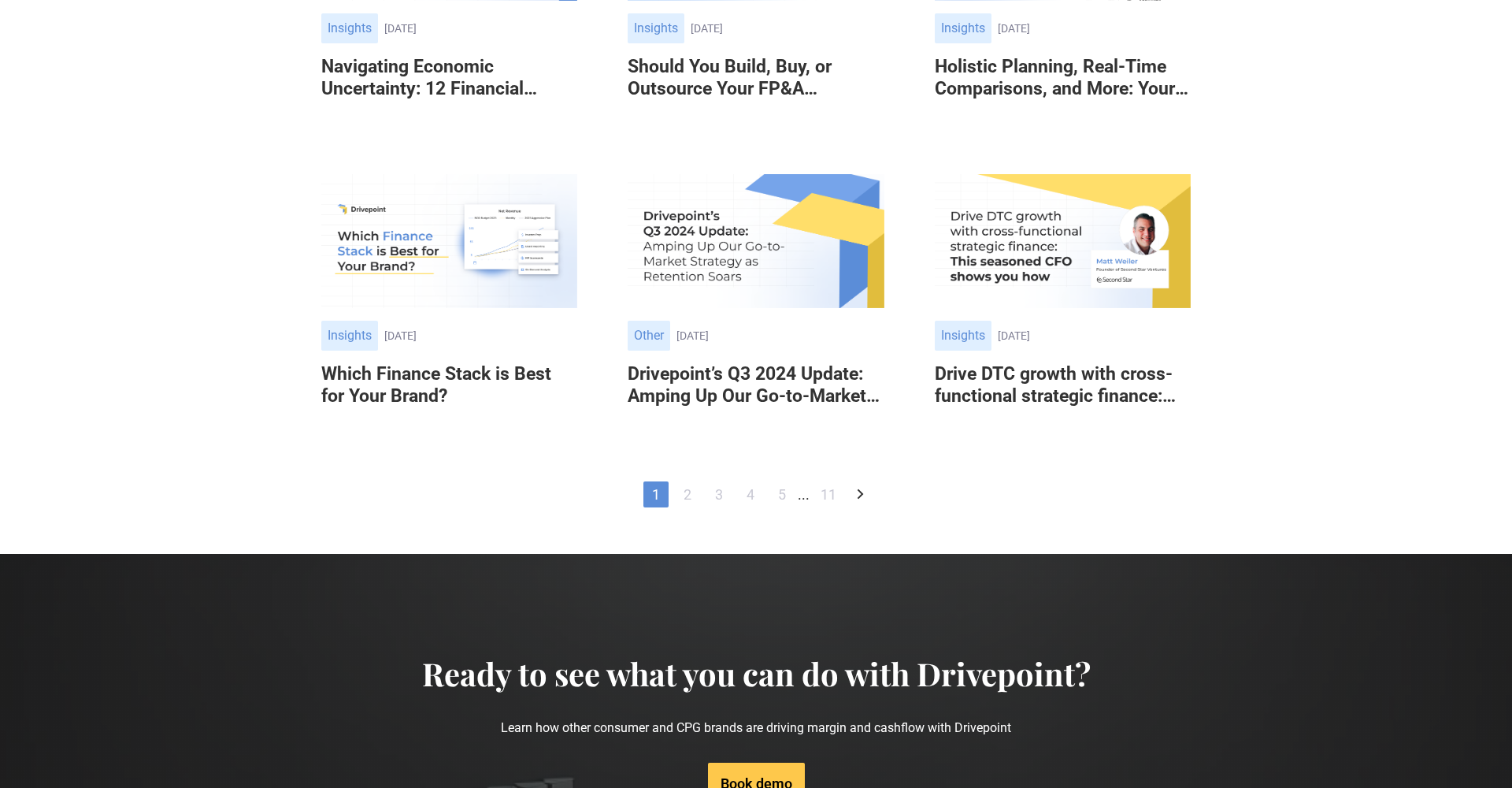
click at [686, 507] on link "2" at bounding box center [688, 494] width 25 height 26
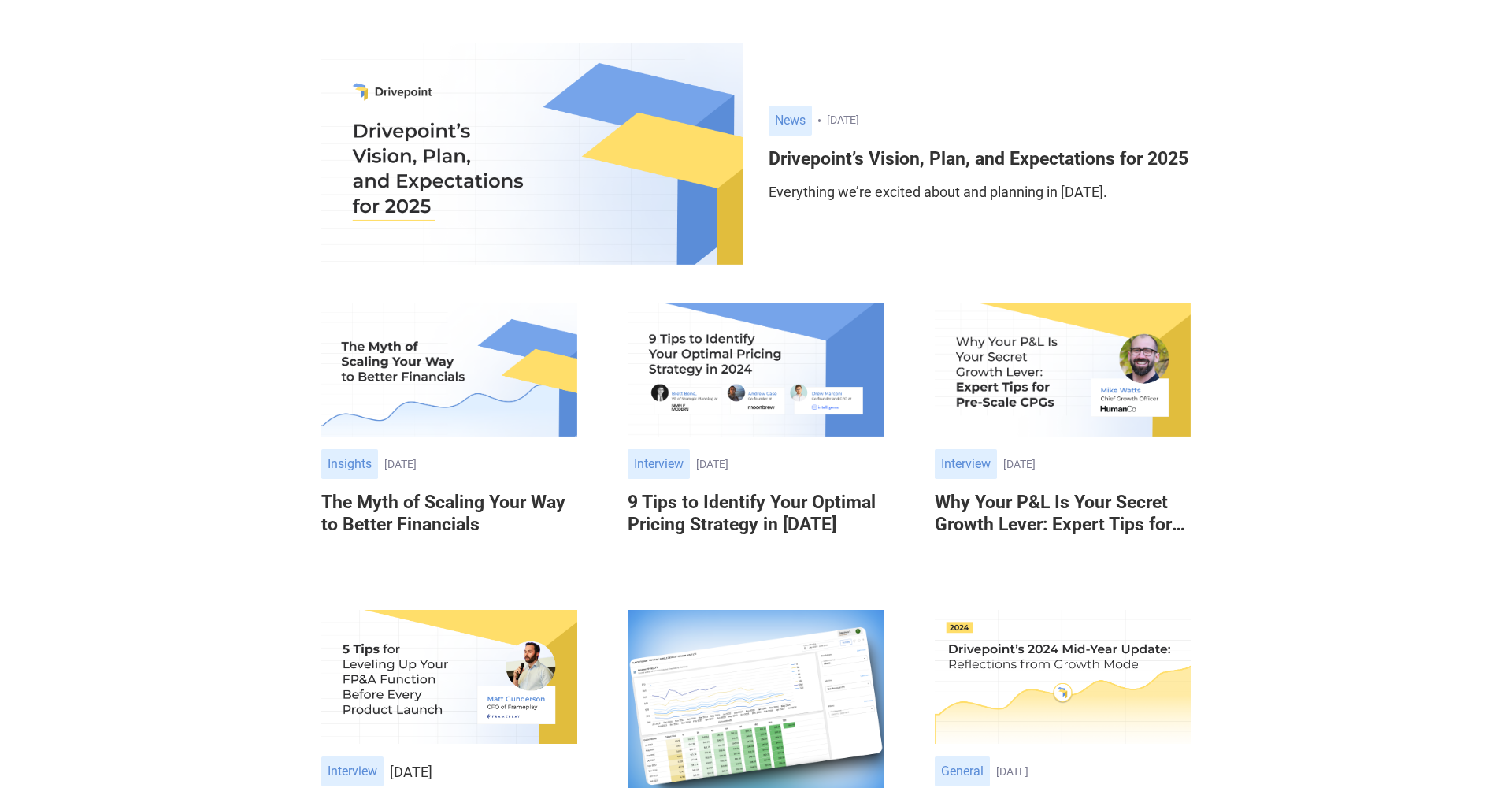
scroll to position [314, 0]
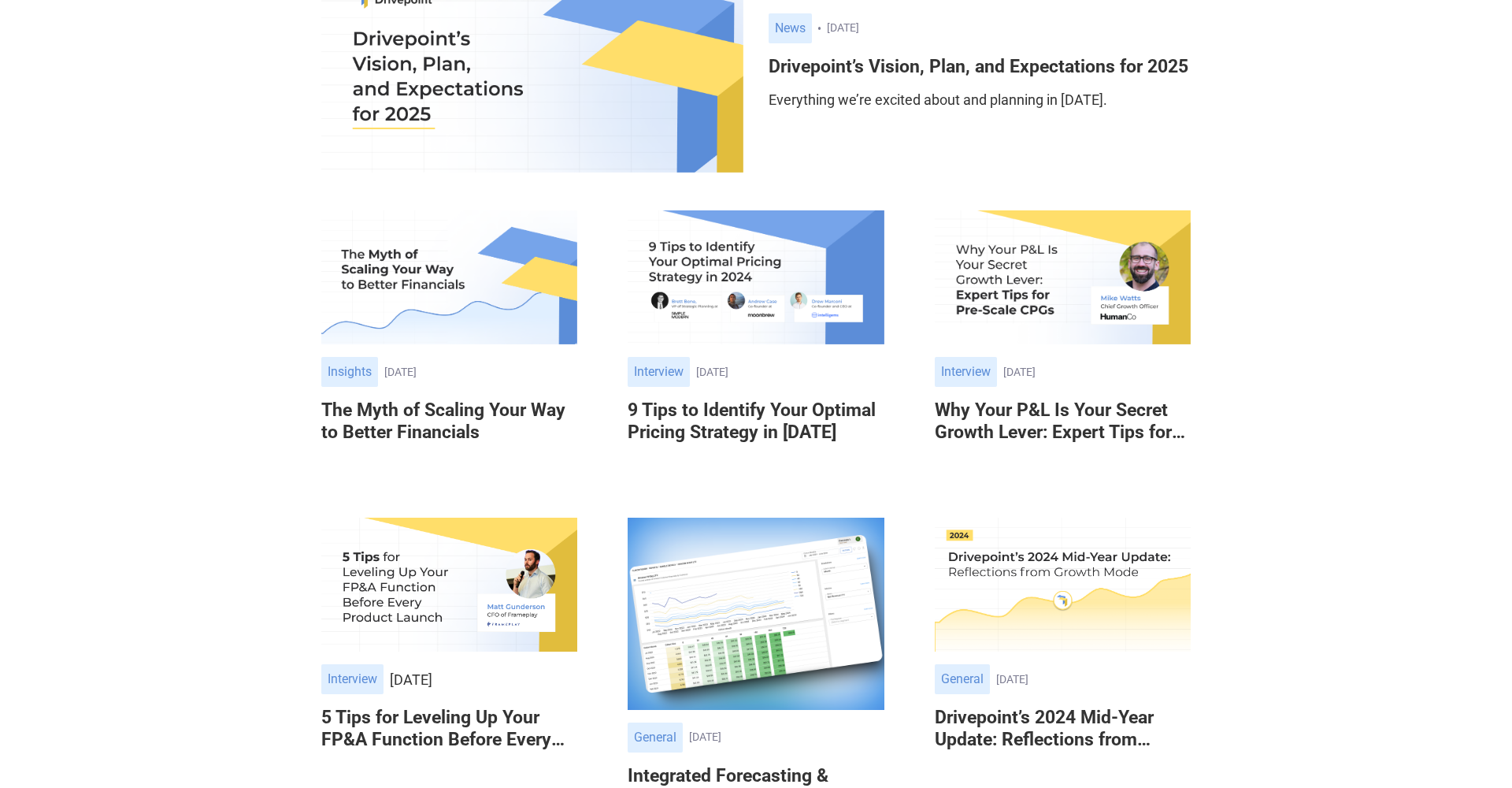
click at [449, 350] on link "Other Insights September 19, 2024 September 19, 2024 The Myth of Scaling Your W…" at bounding box center [449, 339] width 256 height 257
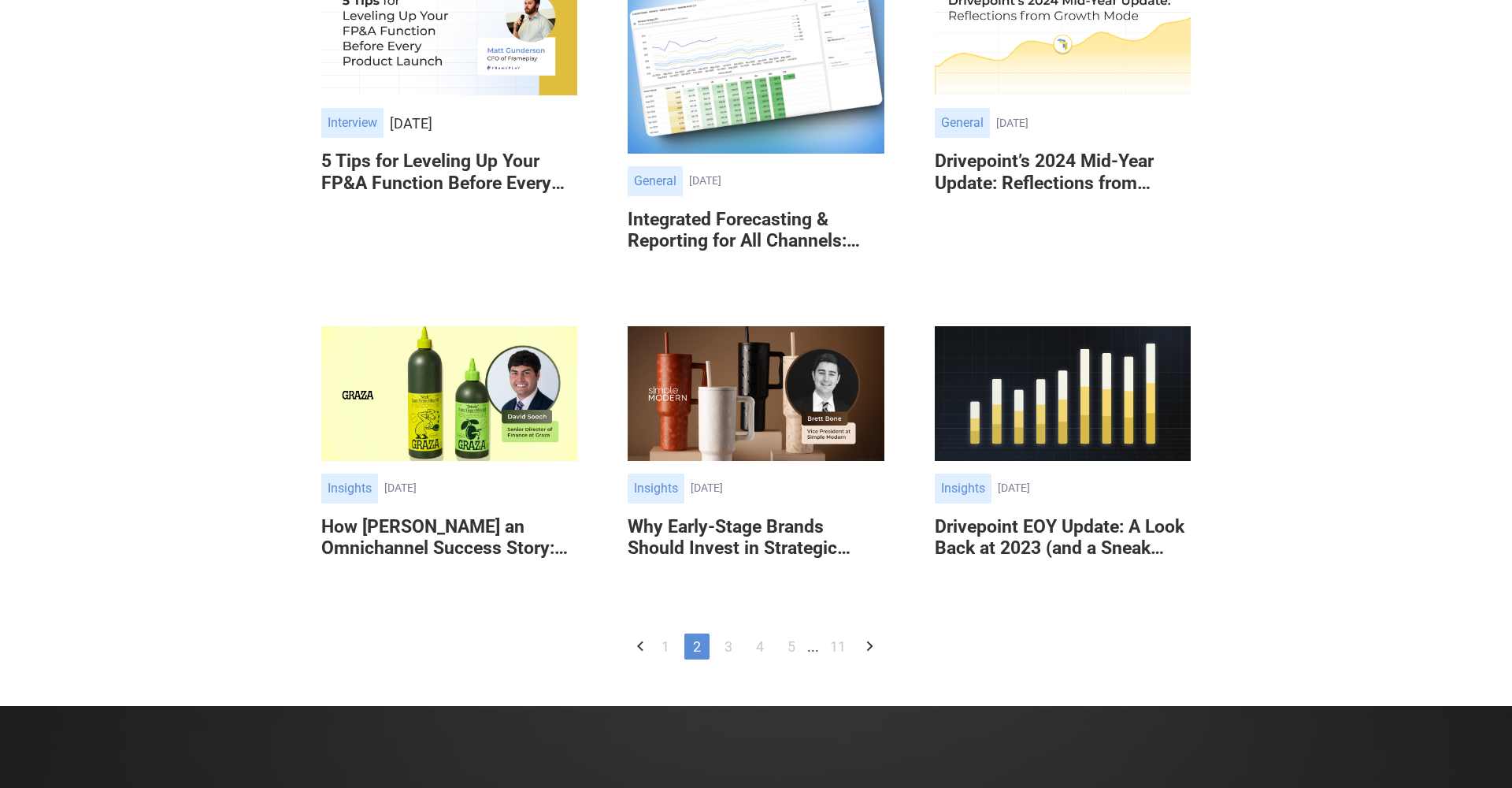
scroll to position [940, 0]
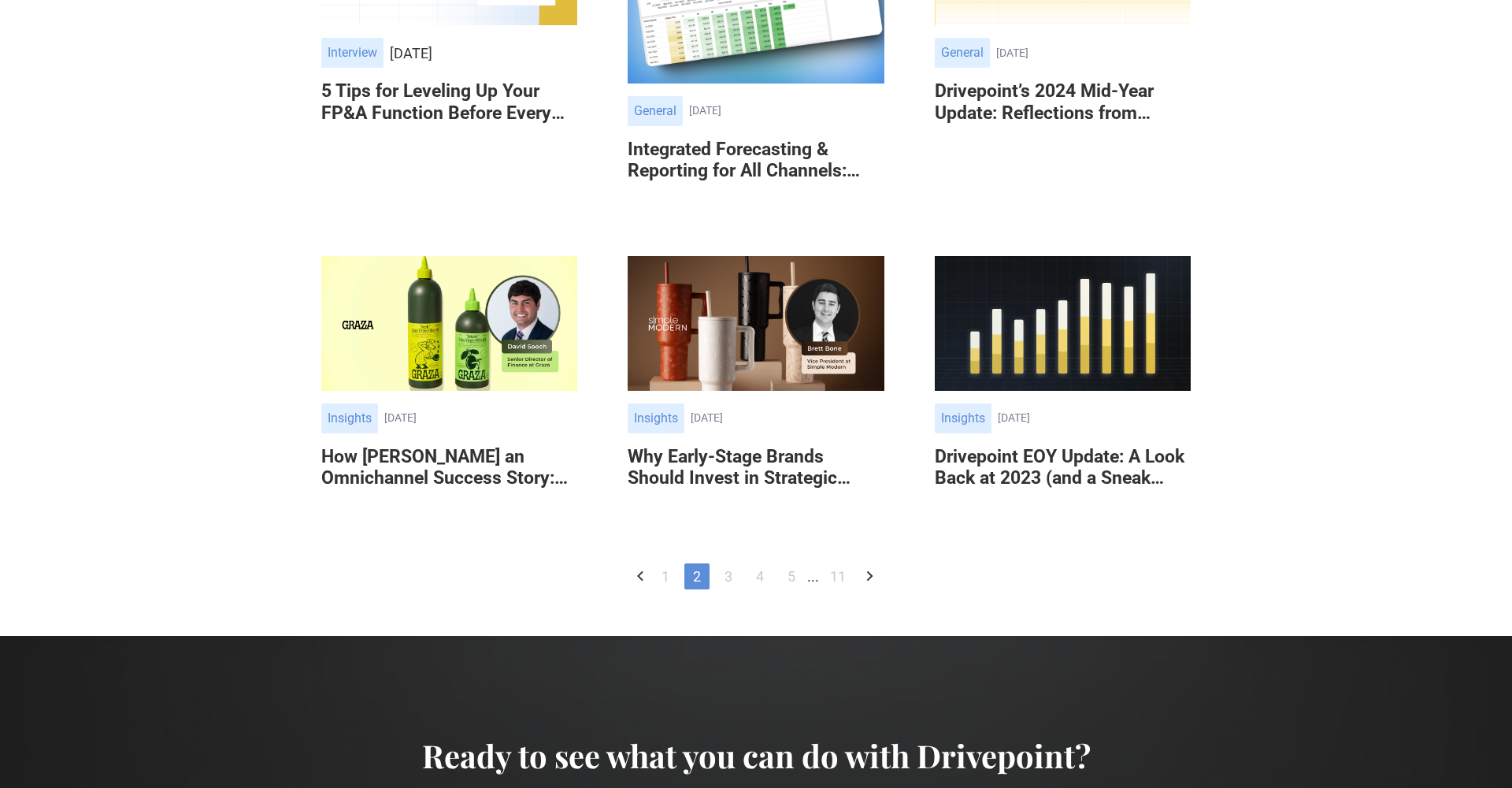
click at [531, 391] on img at bounding box center [449, 323] width 256 height 135
click at [674, 277] on img at bounding box center [755, 323] width 256 height 135
click at [725, 589] on link "3" at bounding box center [728, 576] width 25 height 26
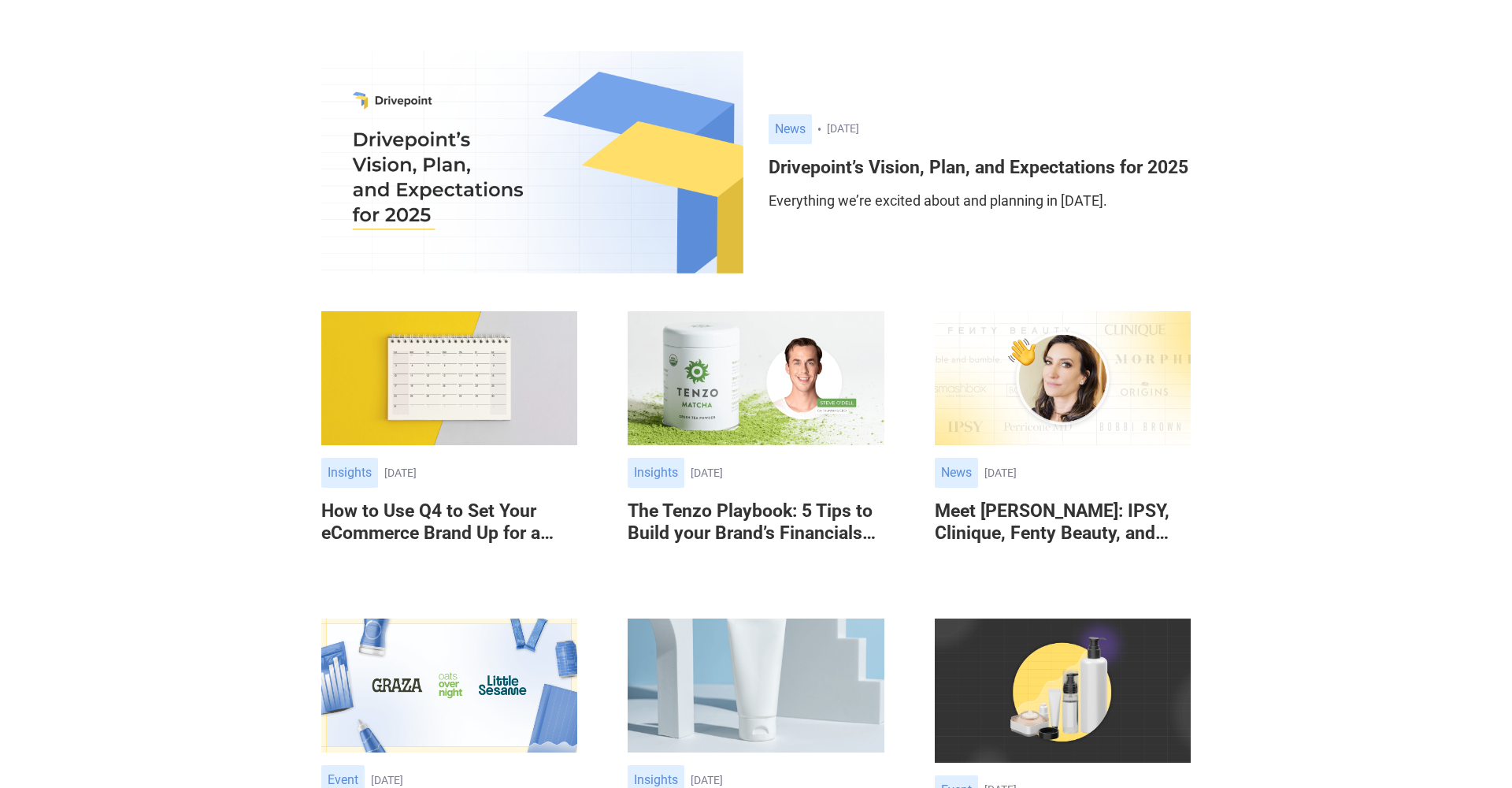
scroll to position [299, 0]
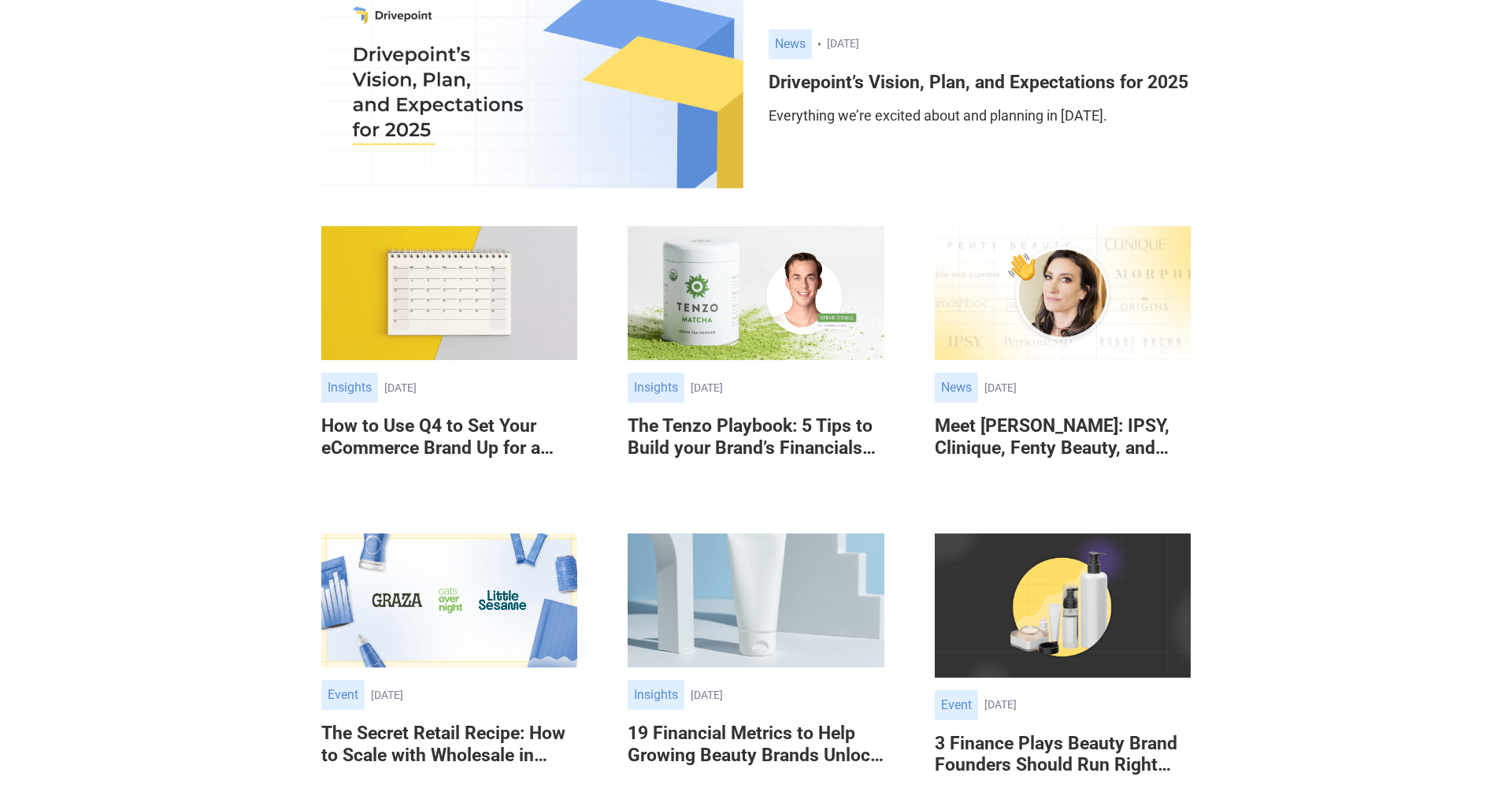
click at [484, 339] on img at bounding box center [449, 293] width 256 height 134
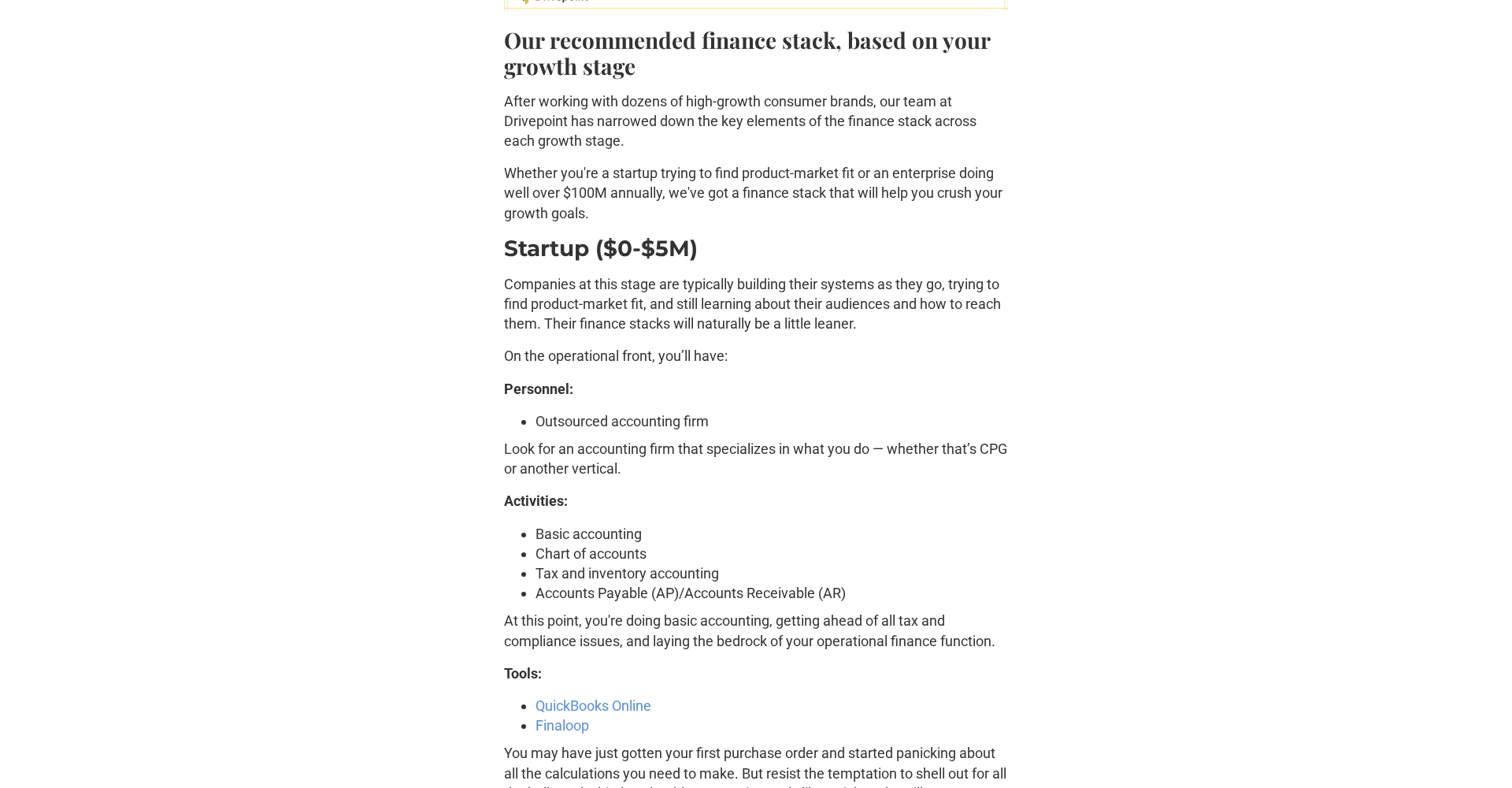
scroll to position [2418, 0]
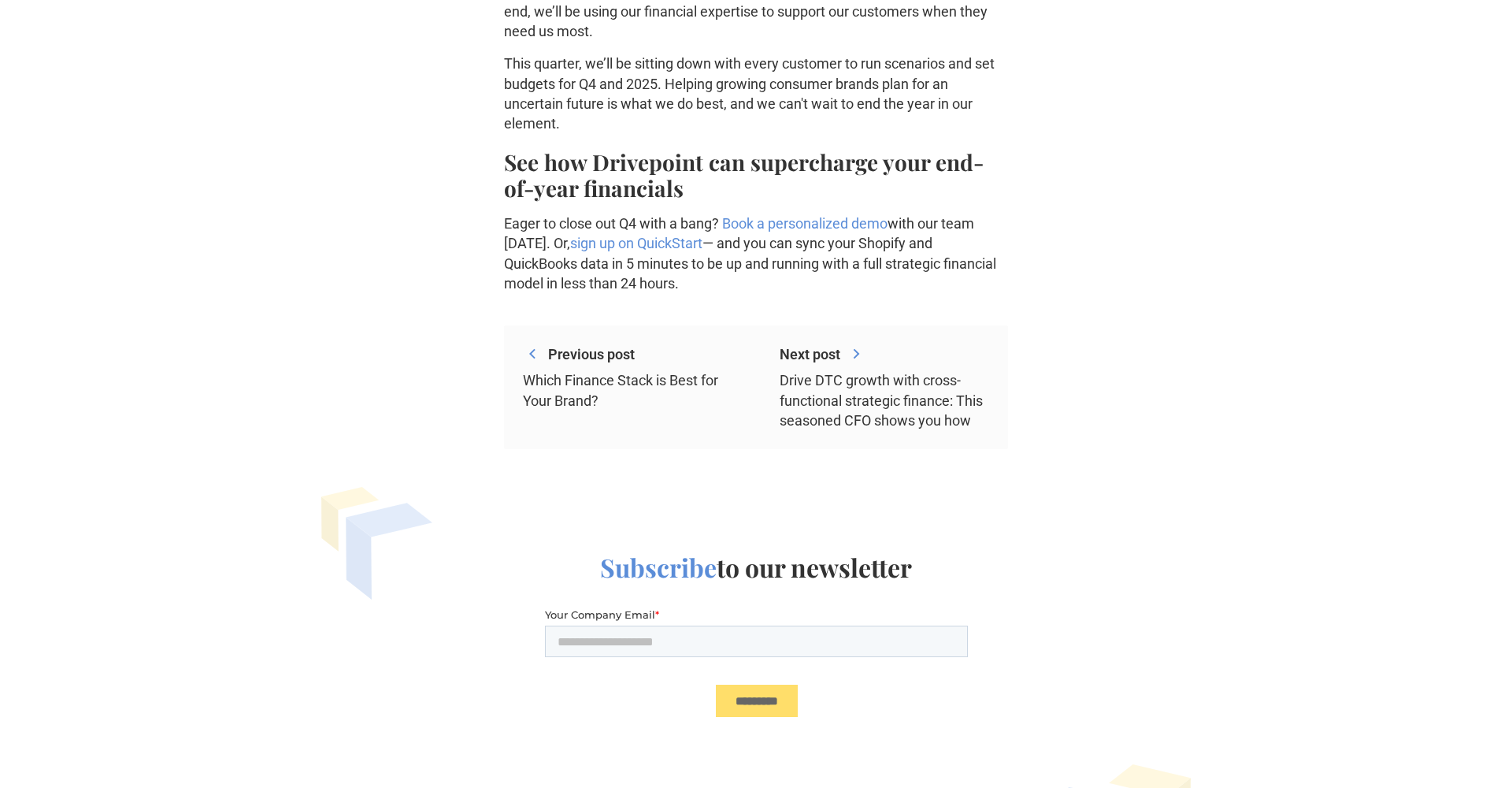
scroll to position [4102, 0]
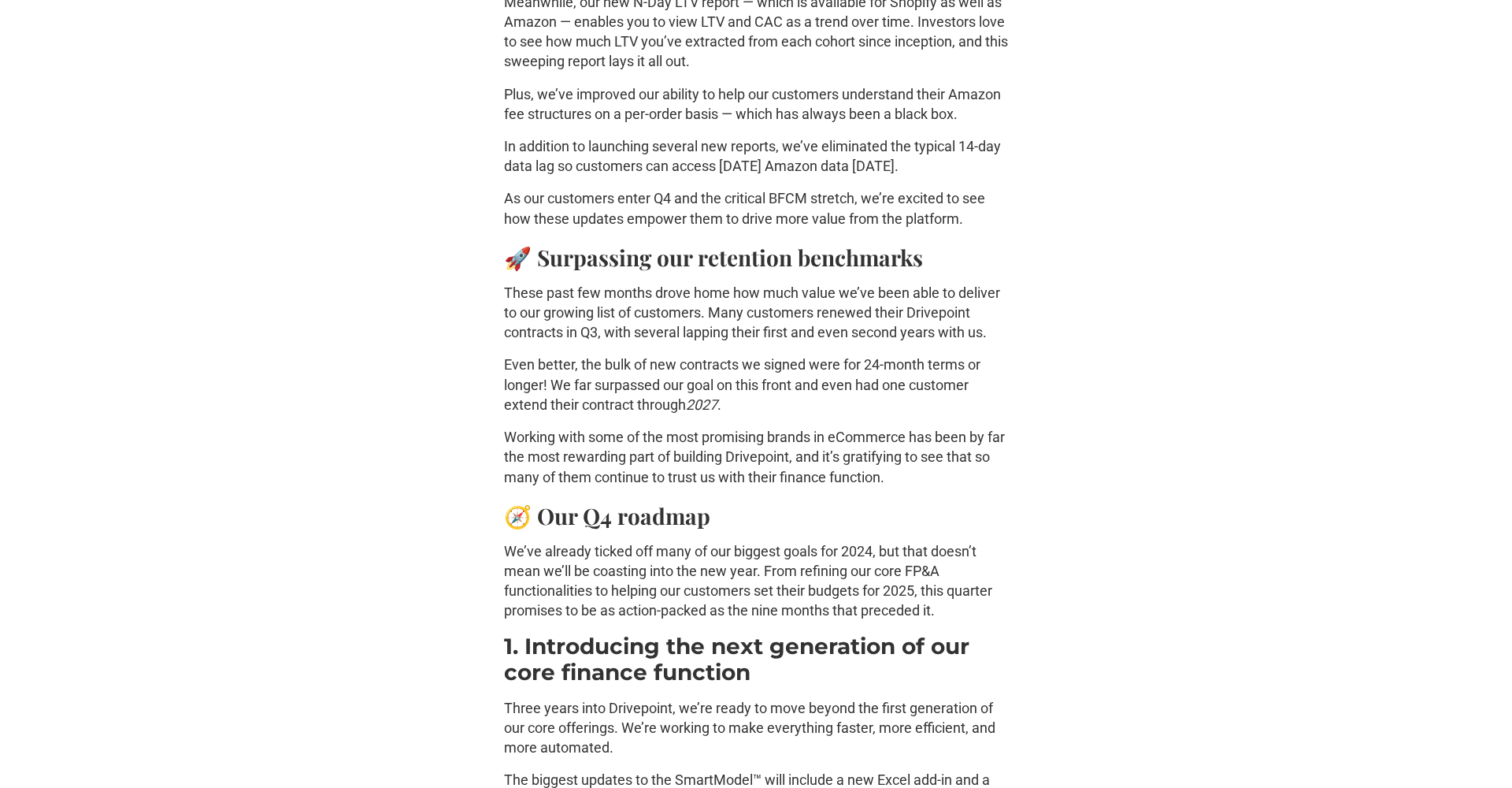
scroll to position [3078, 0]
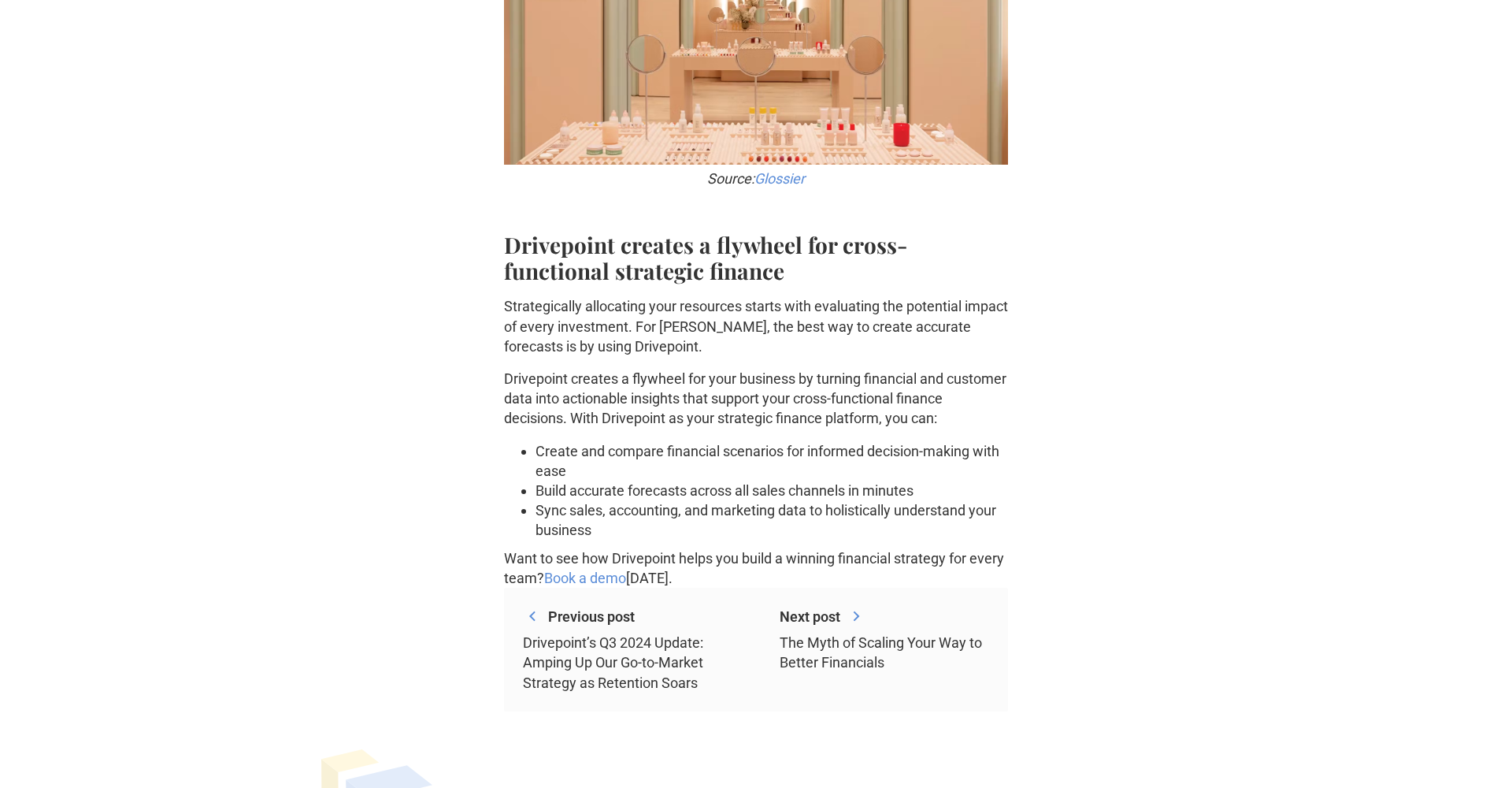
scroll to position [9529, 0]
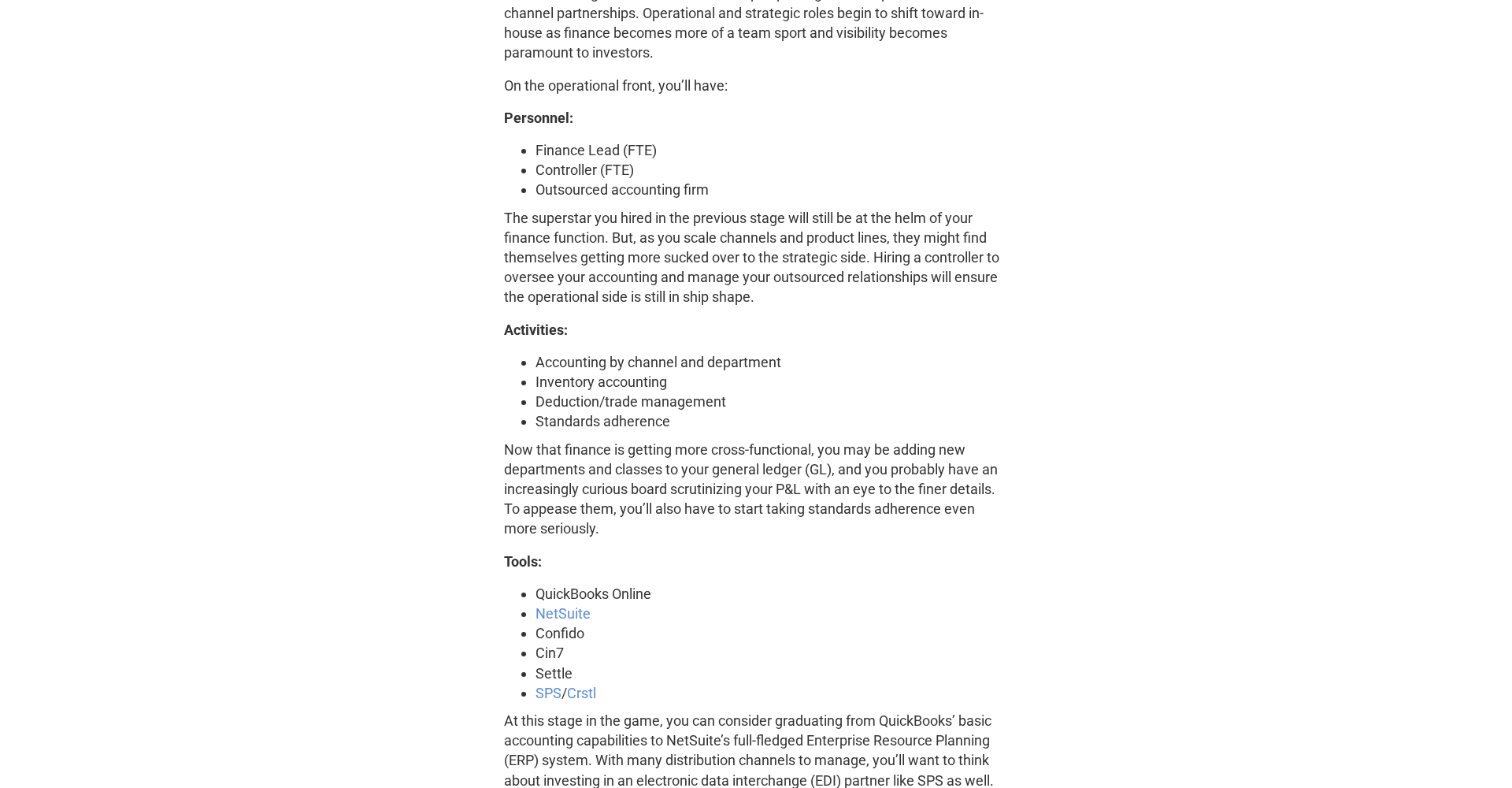
scroll to position [6469, 0]
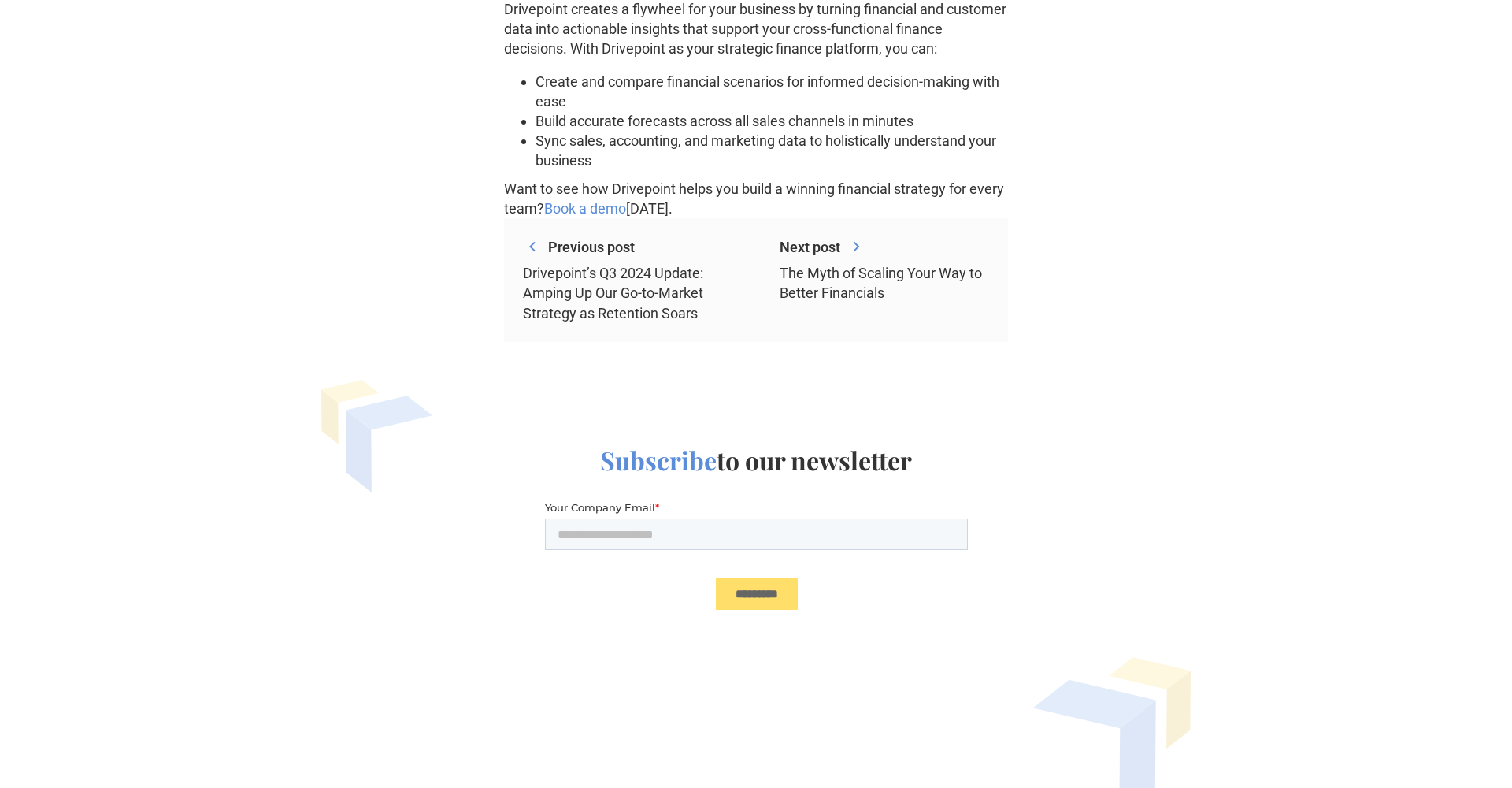
scroll to position [9527, 0]
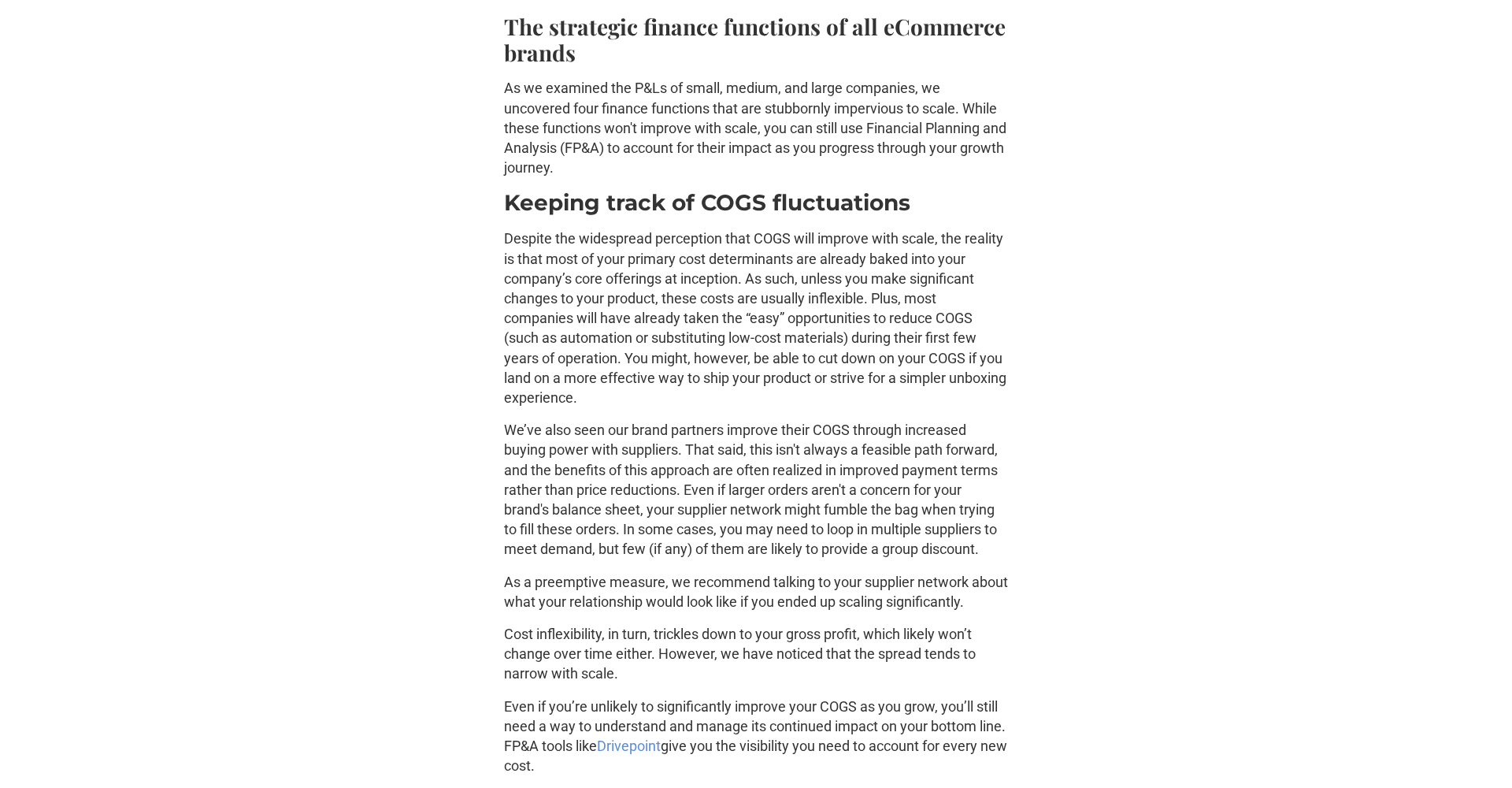
scroll to position [1325, 0]
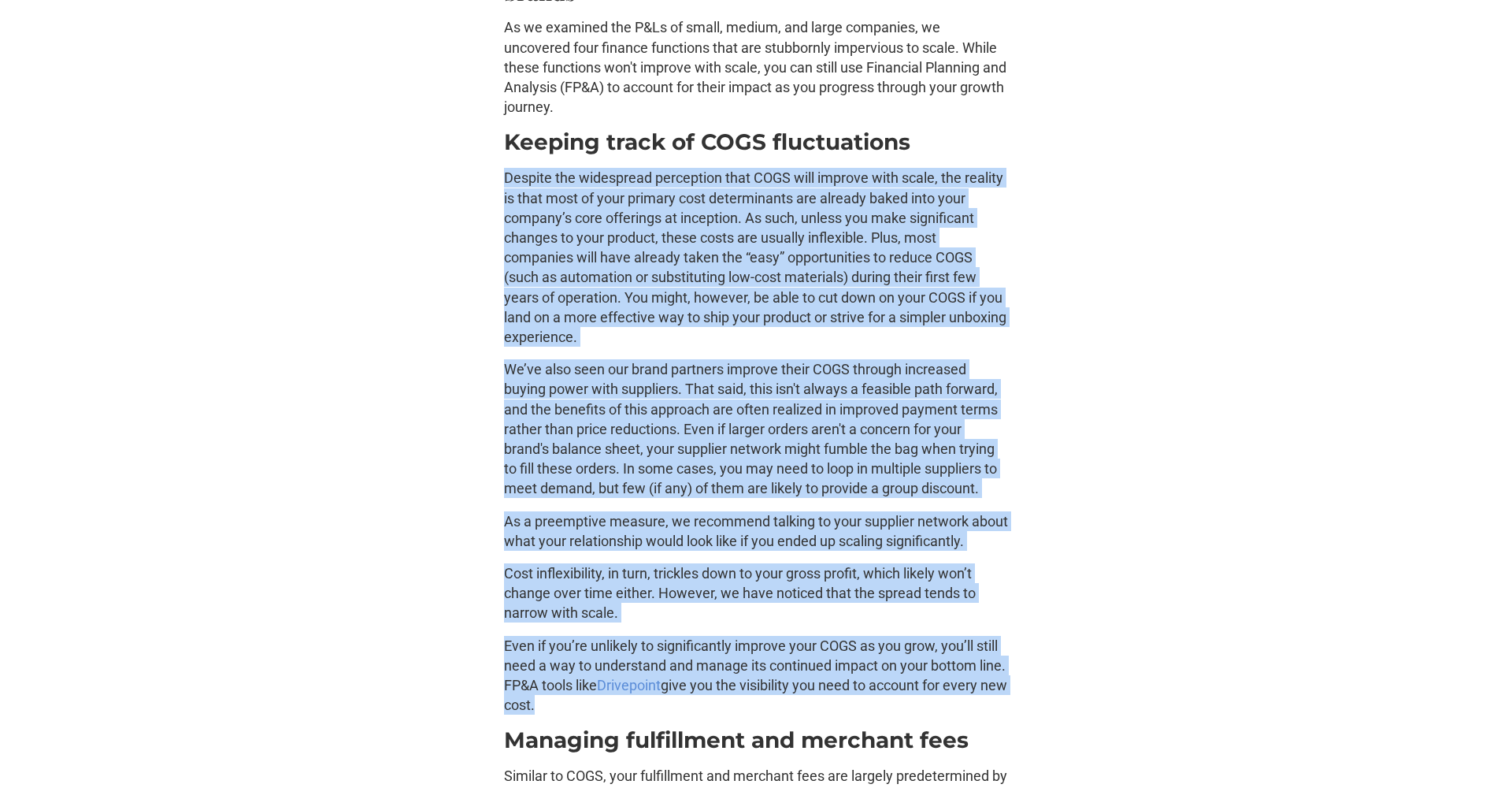
drag, startPoint x: 573, startPoint y: 712, endPoint x: 1018, endPoint y: 732, distance: 445.4
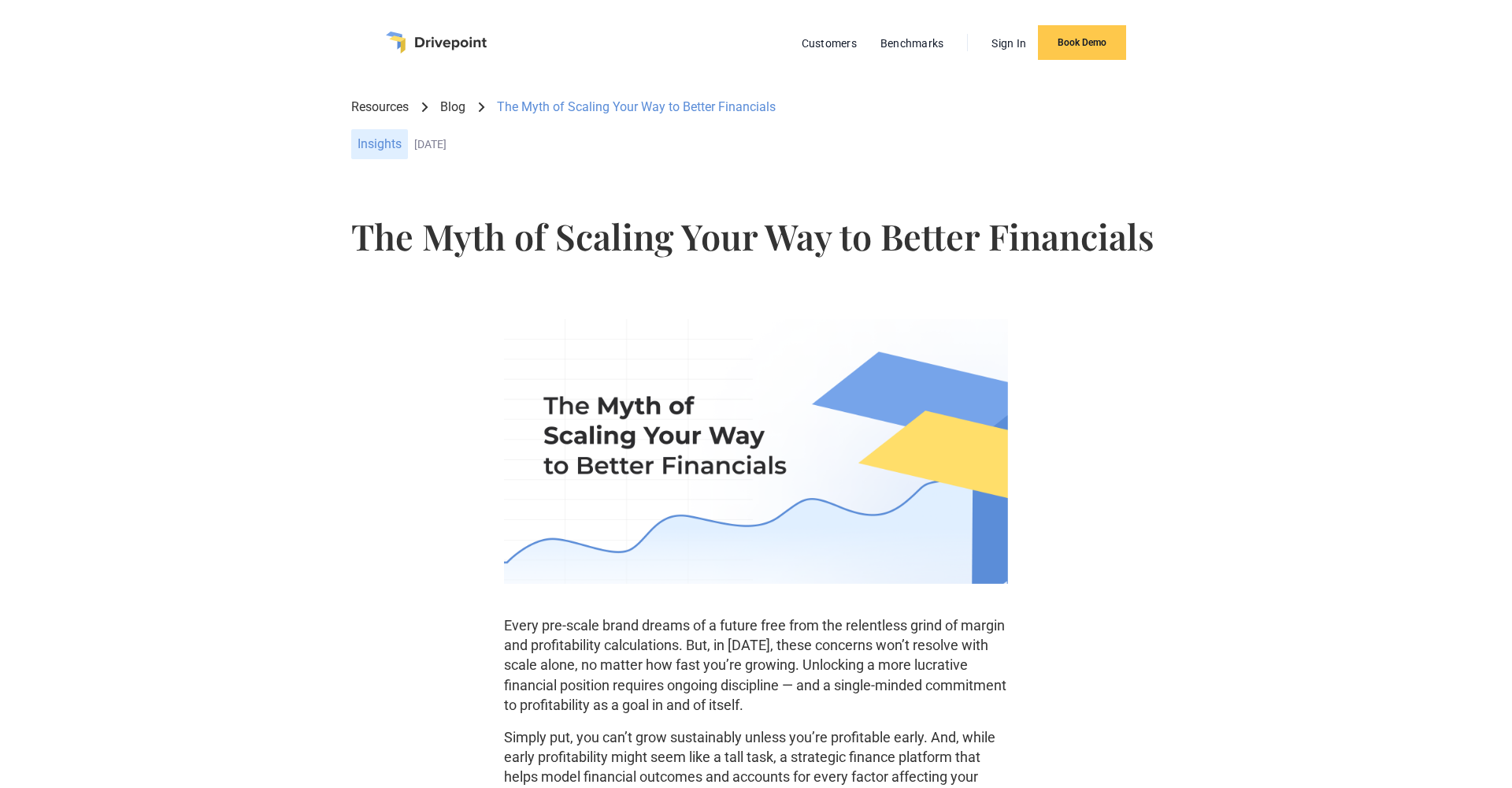
scroll to position [-1, 0]
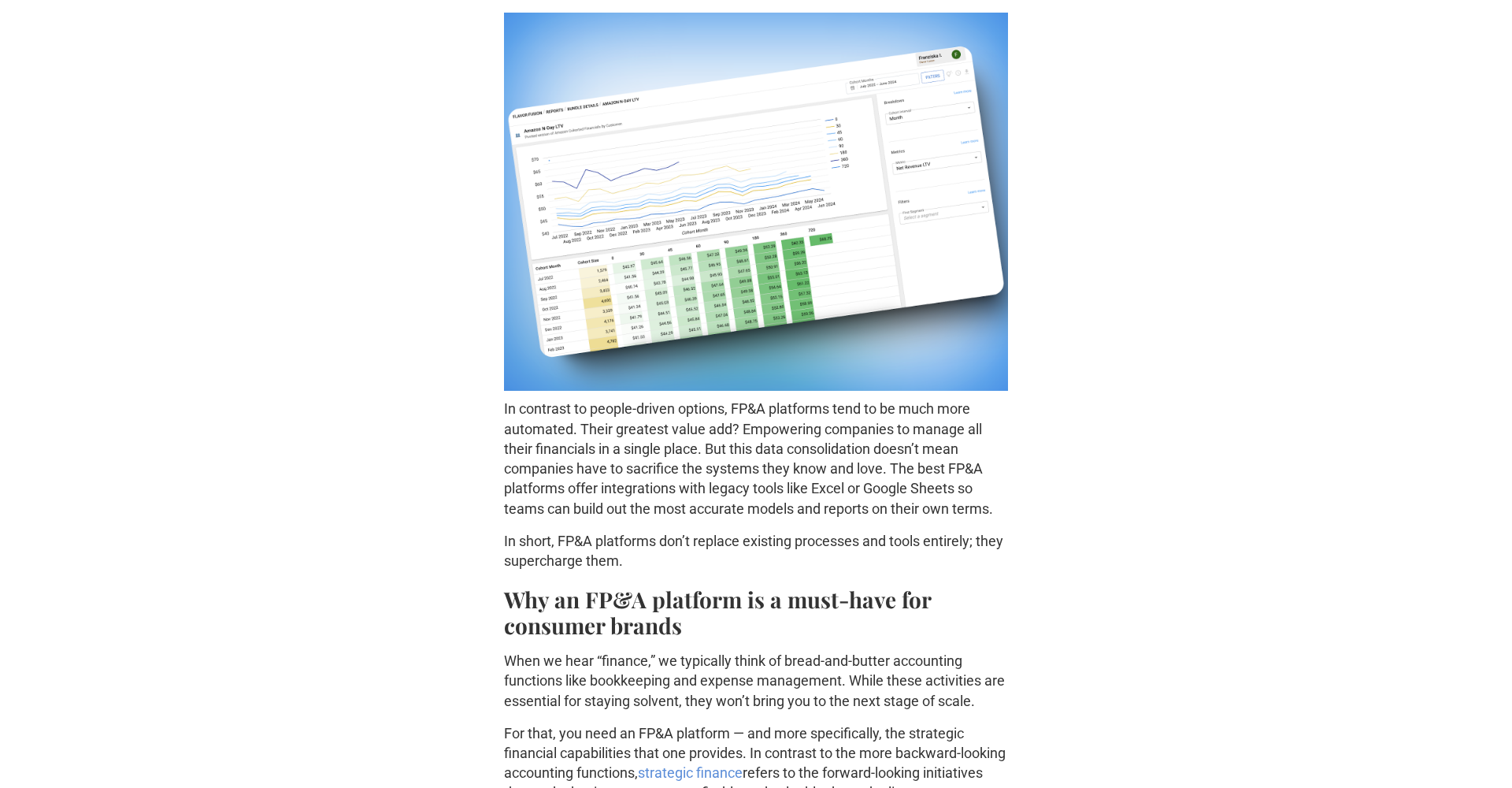
scroll to position [1065, 0]
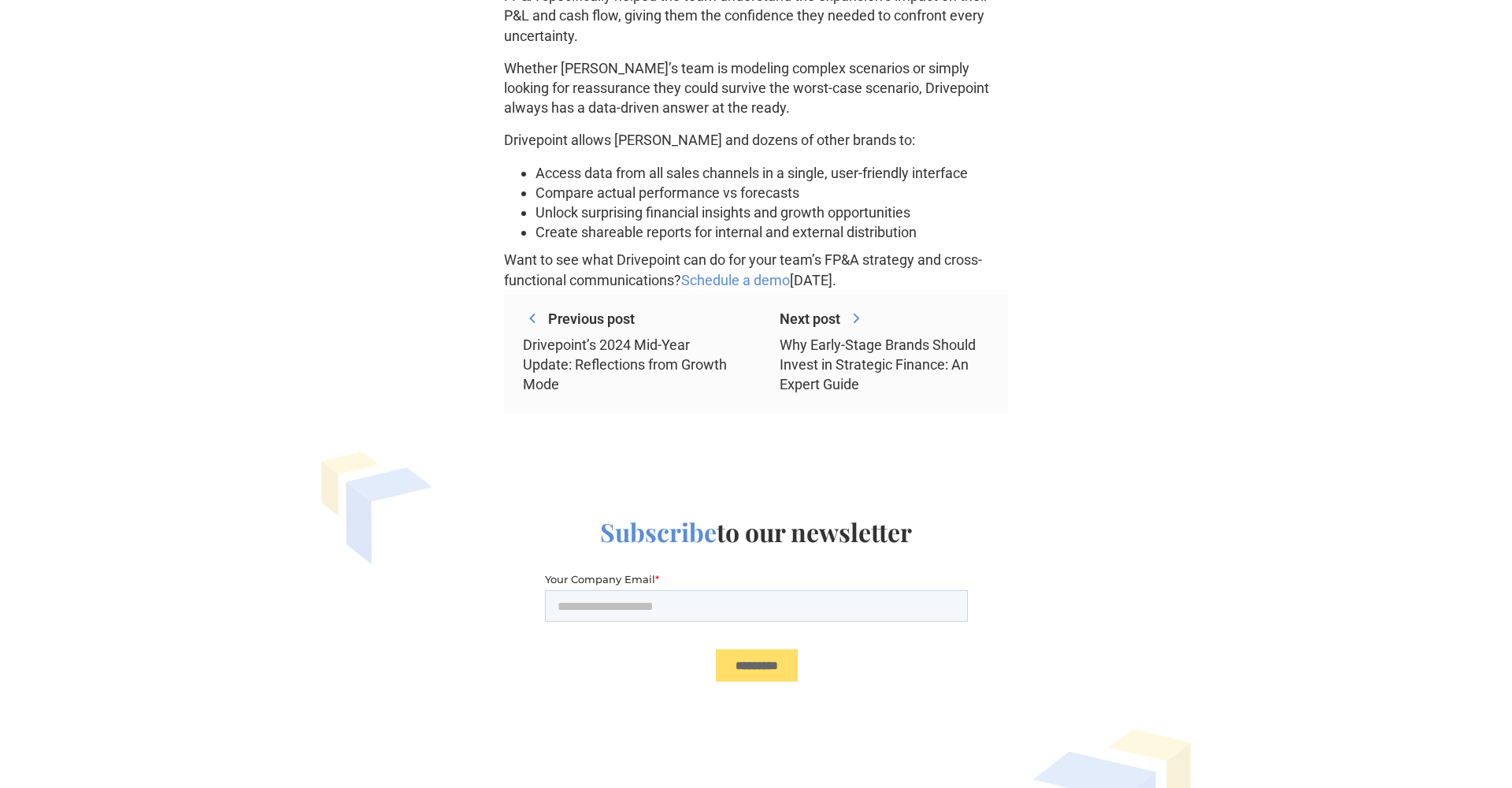
scroll to position [3877, 0]
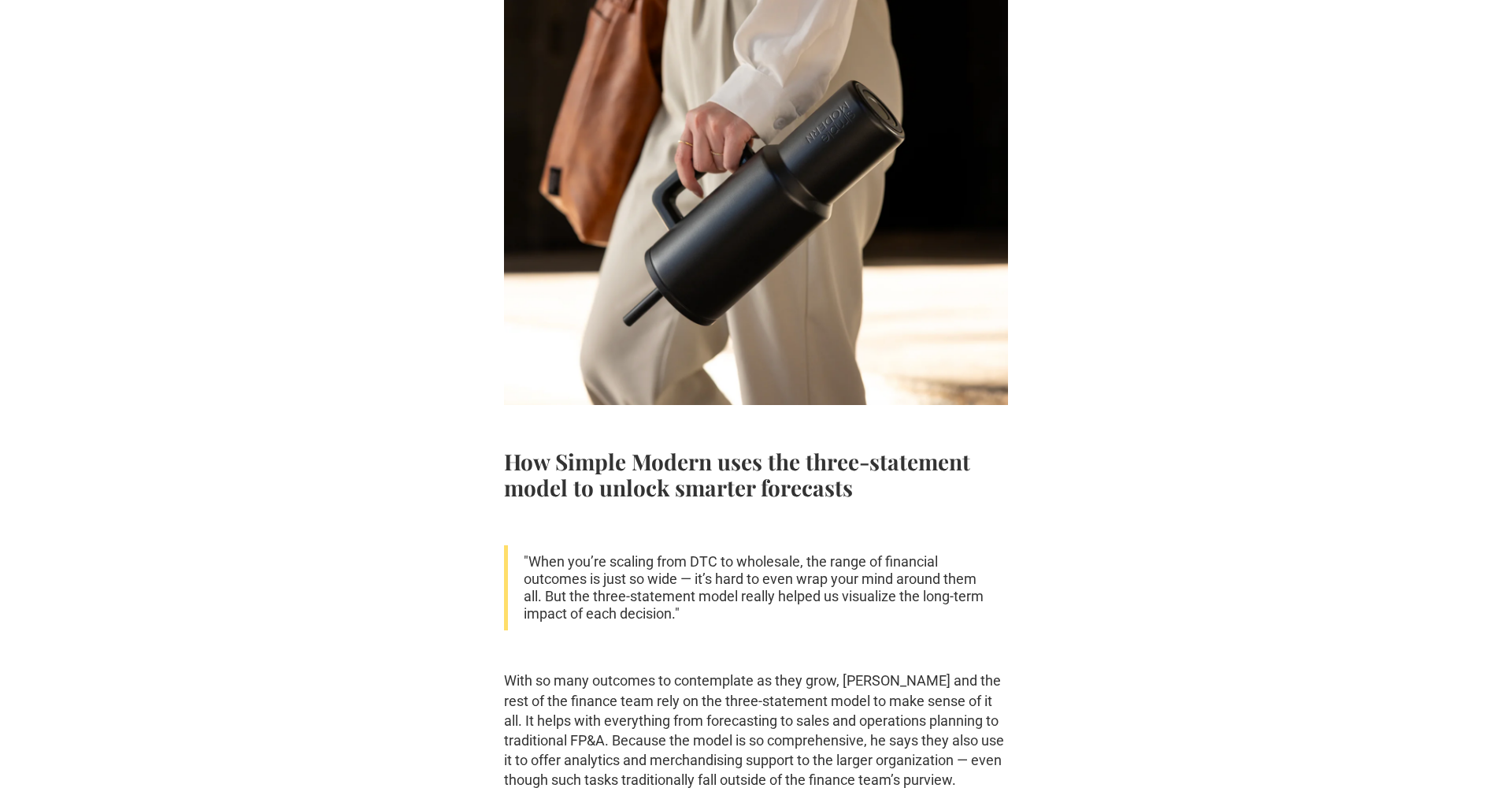
scroll to position [1679, 0]
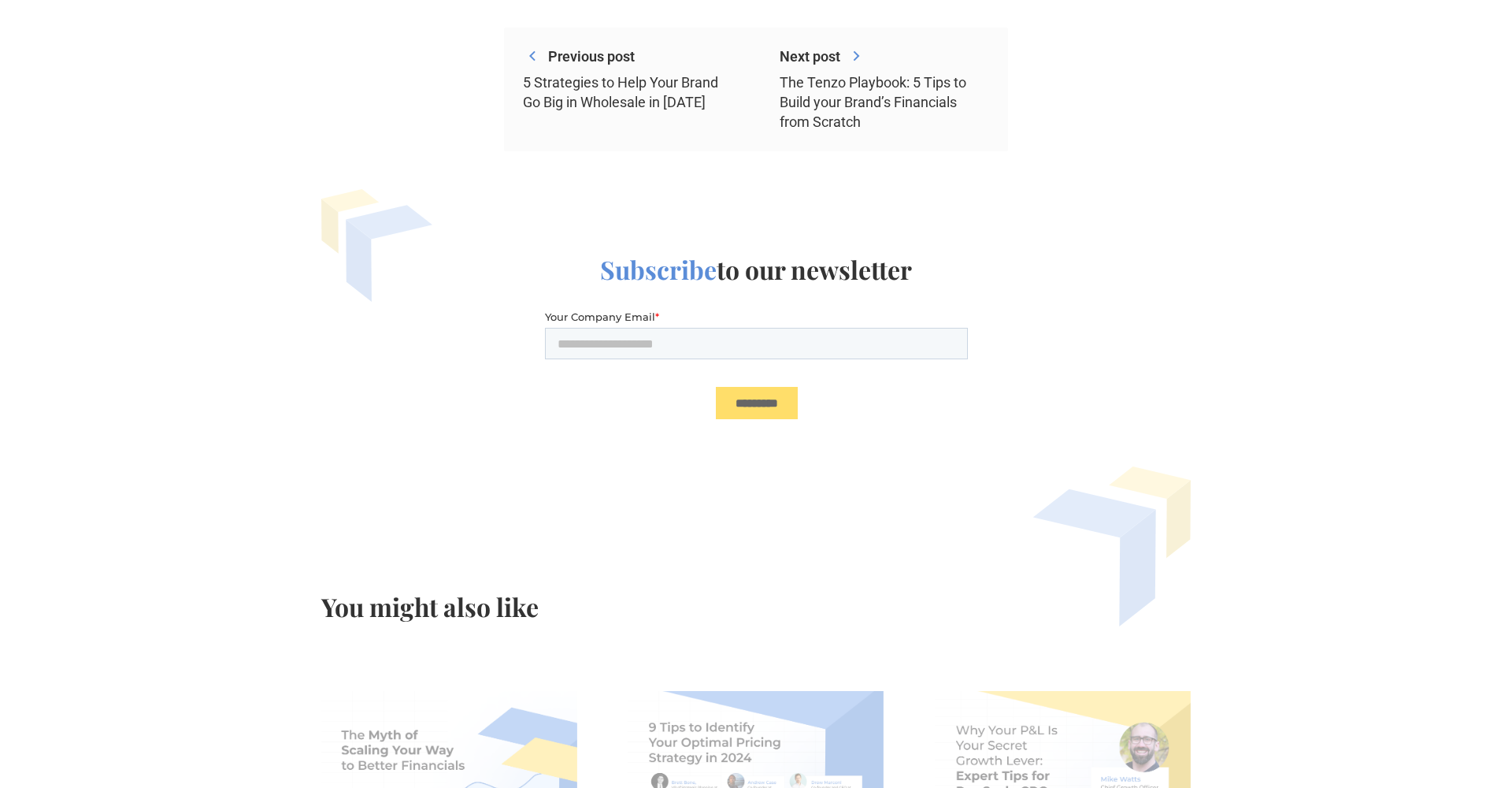
scroll to position [3708, 0]
